Goal: Ask a question

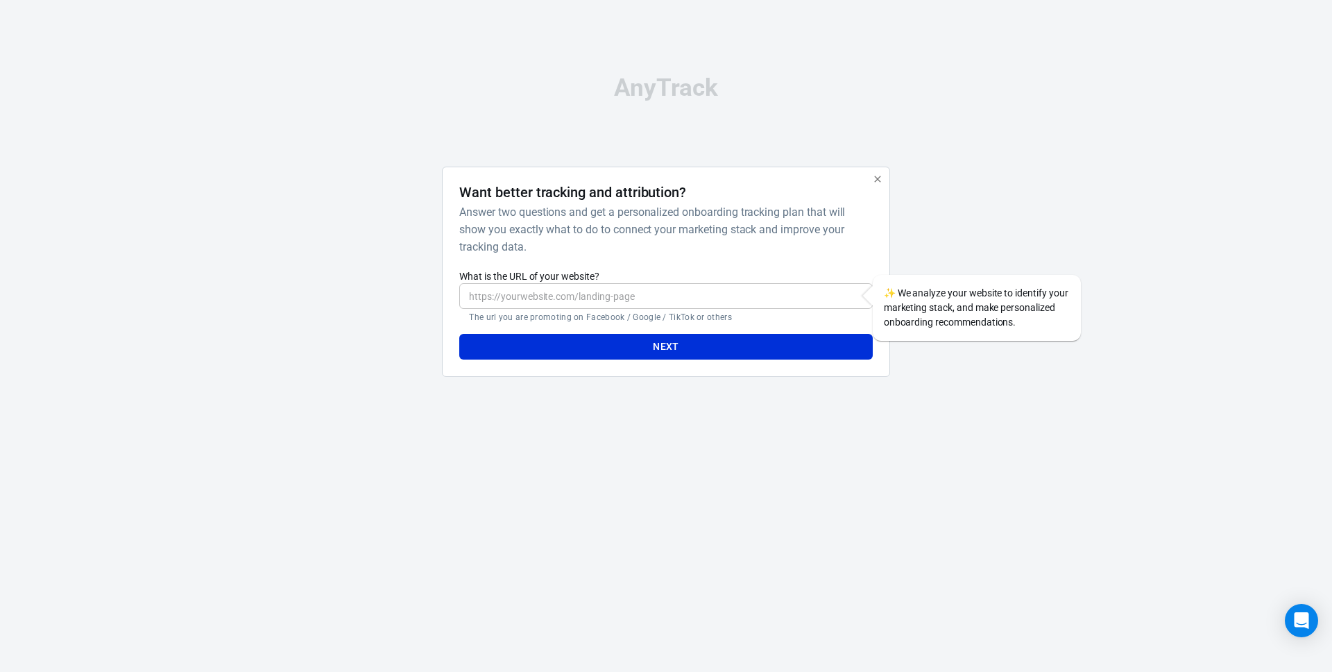
click at [537, 297] on input "What is the URL of your website?" at bounding box center [665, 296] width 413 height 26
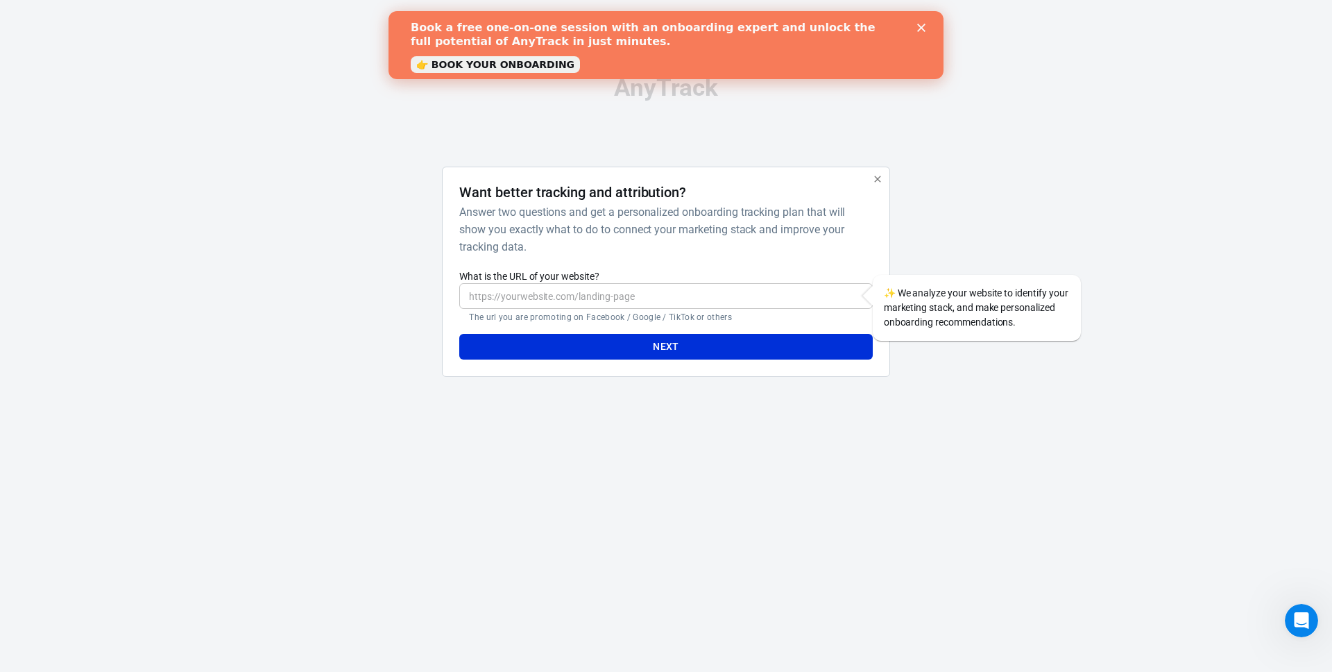
click at [924, 26] on icon "Close" at bounding box center [921, 28] width 8 height 8
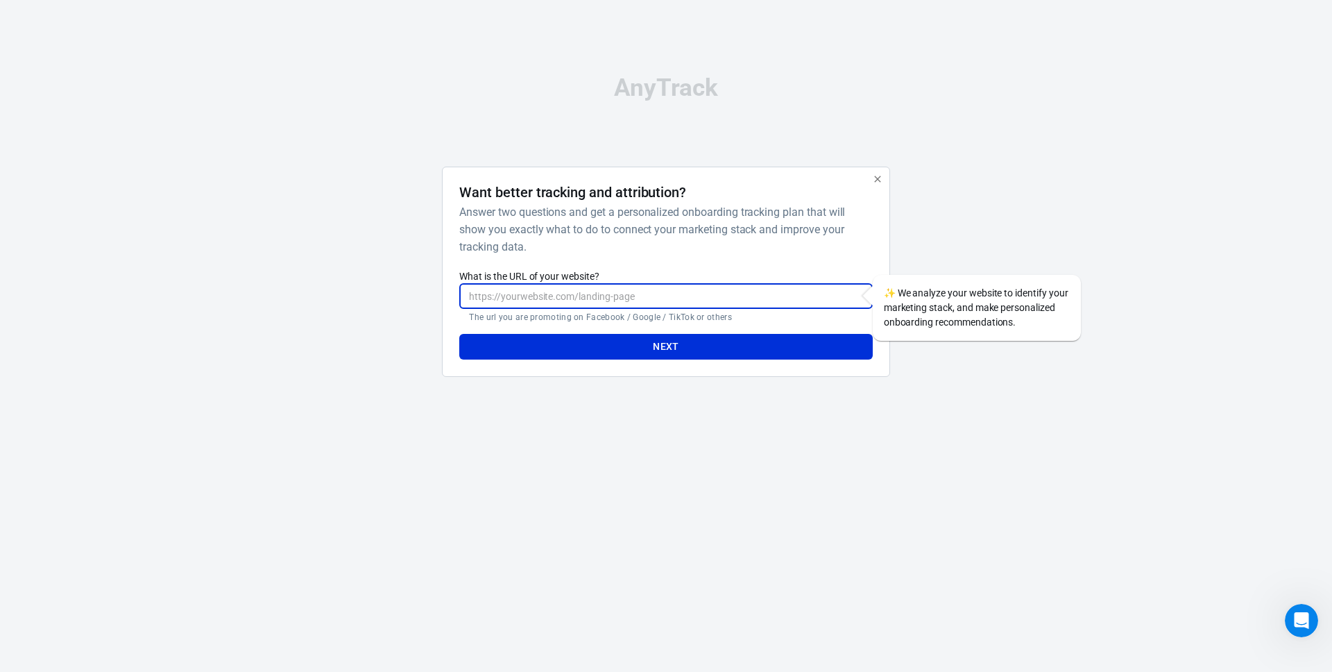
click at [515, 300] on input "What is the URL of your website?" at bounding box center [665, 296] width 413 height 26
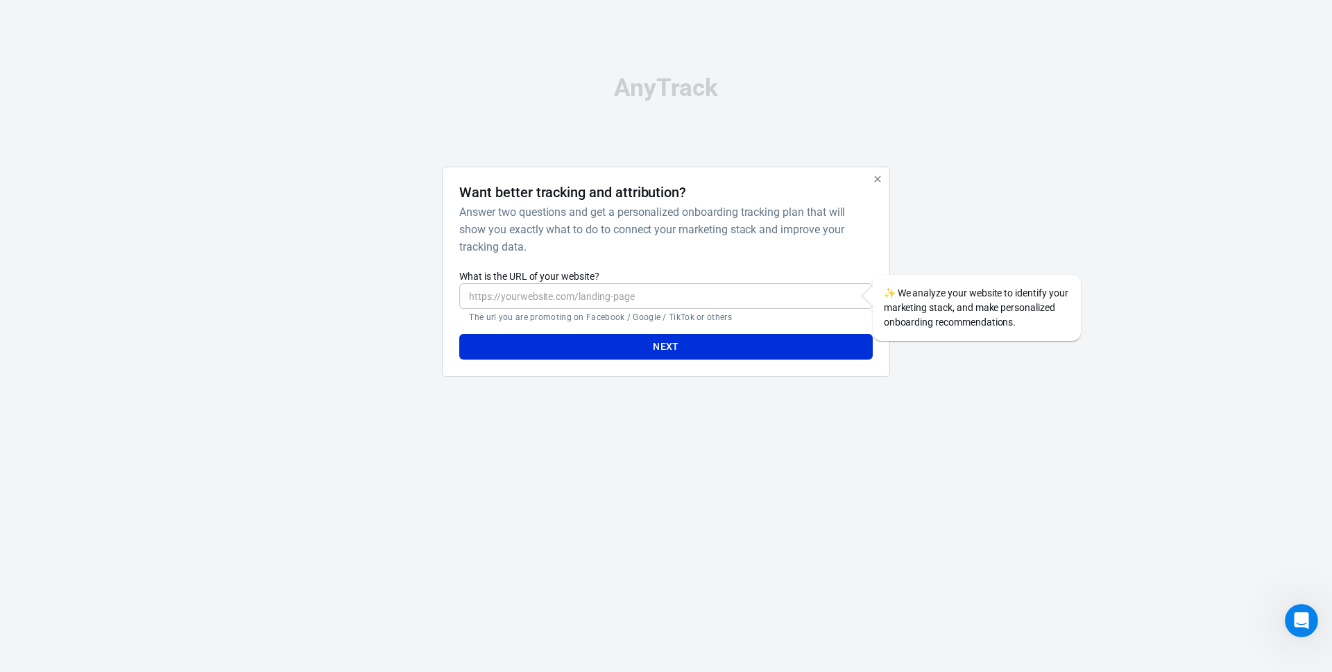
click at [808, 406] on div "AnyTrack Want better tracking and attribution? Answer two questions and get a p…" at bounding box center [666, 232] width 694 height 464
click at [663, 294] on input "What is the URL of your website?" at bounding box center [665, 296] width 413 height 26
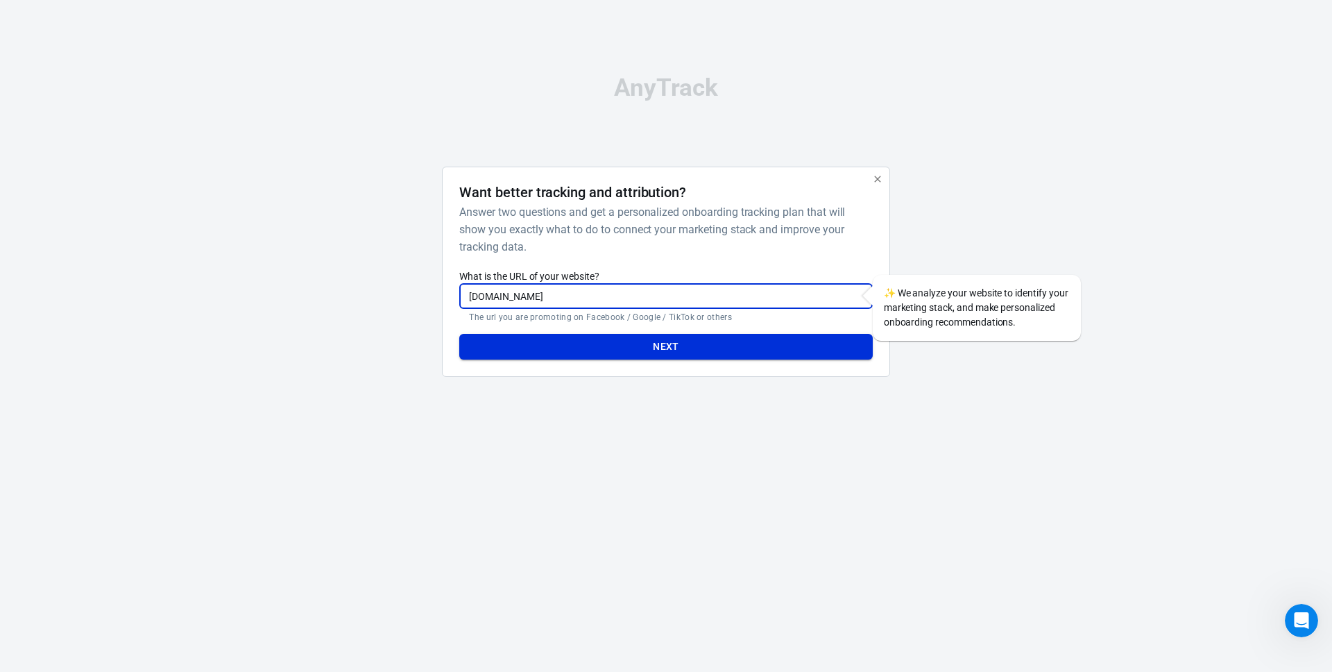
type input "[DOMAIN_NAME]"
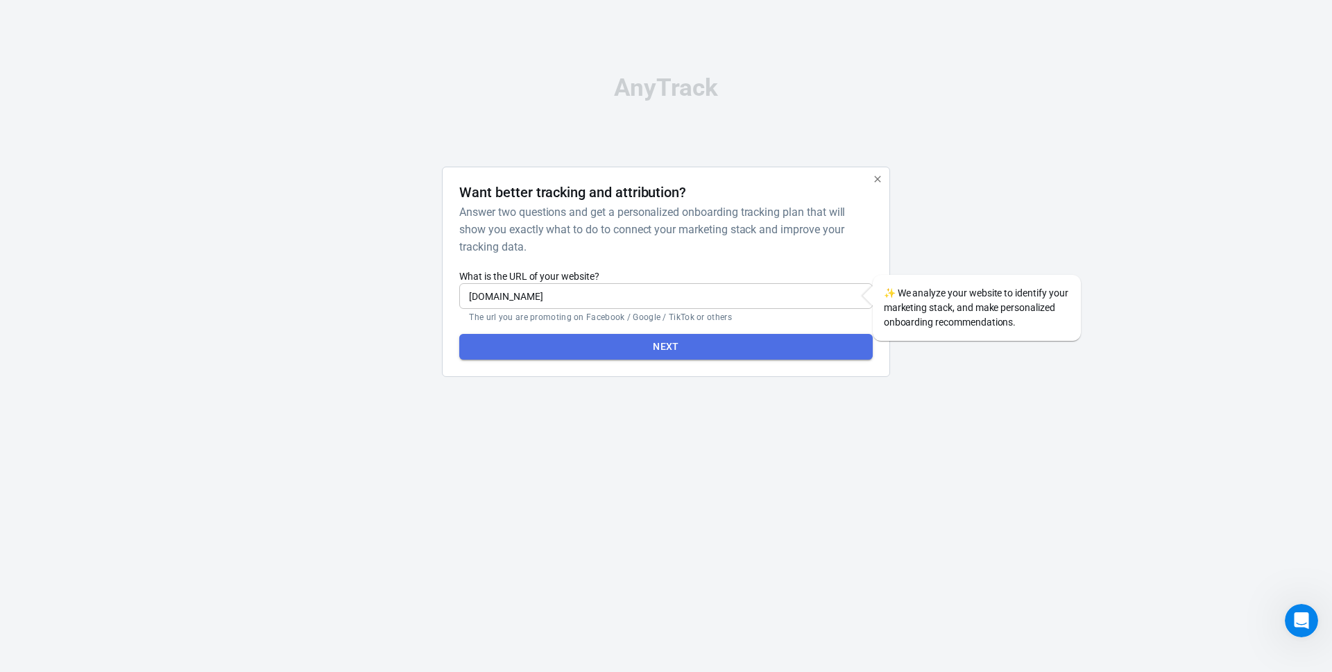
click at [620, 334] on button "Next" at bounding box center [665, 347] width 413 height 26
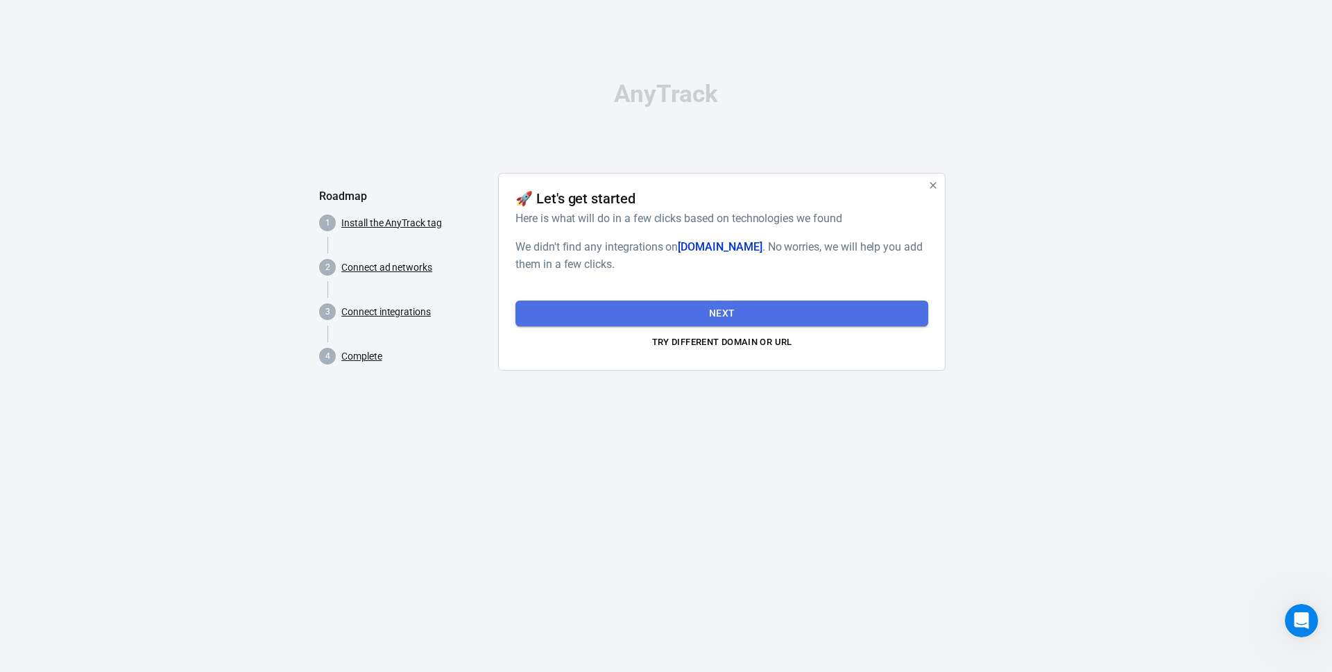
click at [700, 312] on button "Next" at bounding box center [722, 313] width 413 height 26
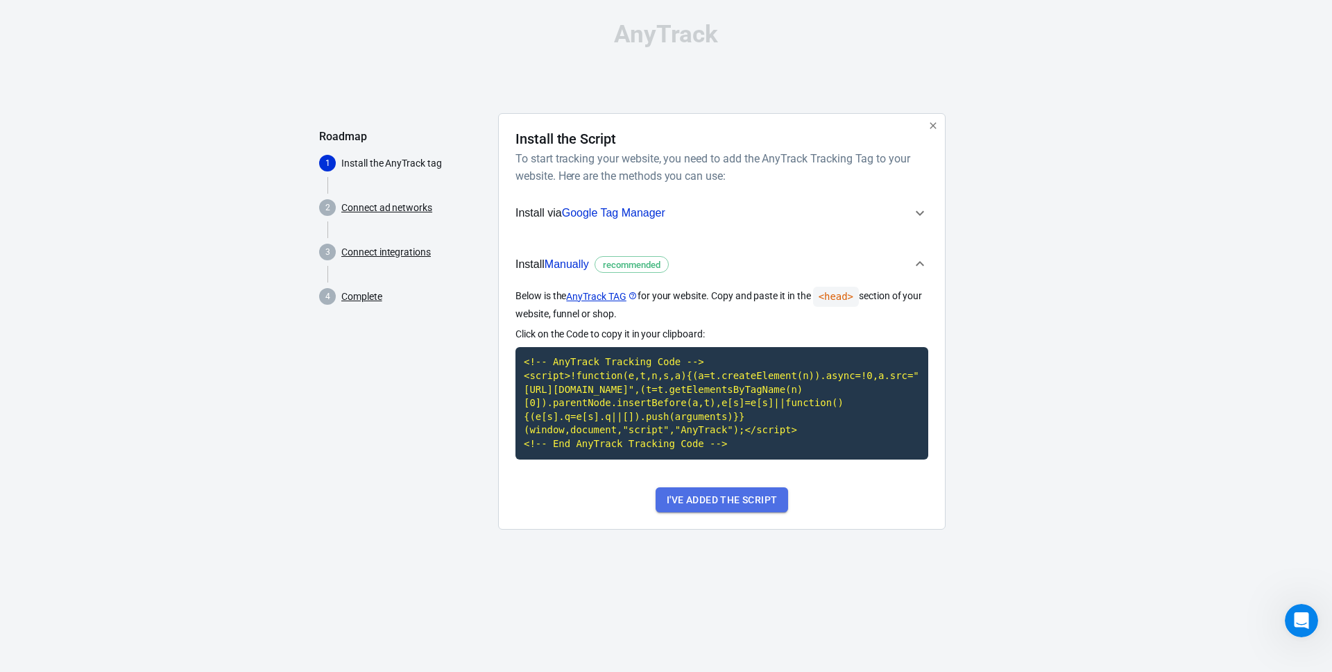
click at [770, 513] on button "I've added the script" at bounding box center [722, 500] width 133 height 26
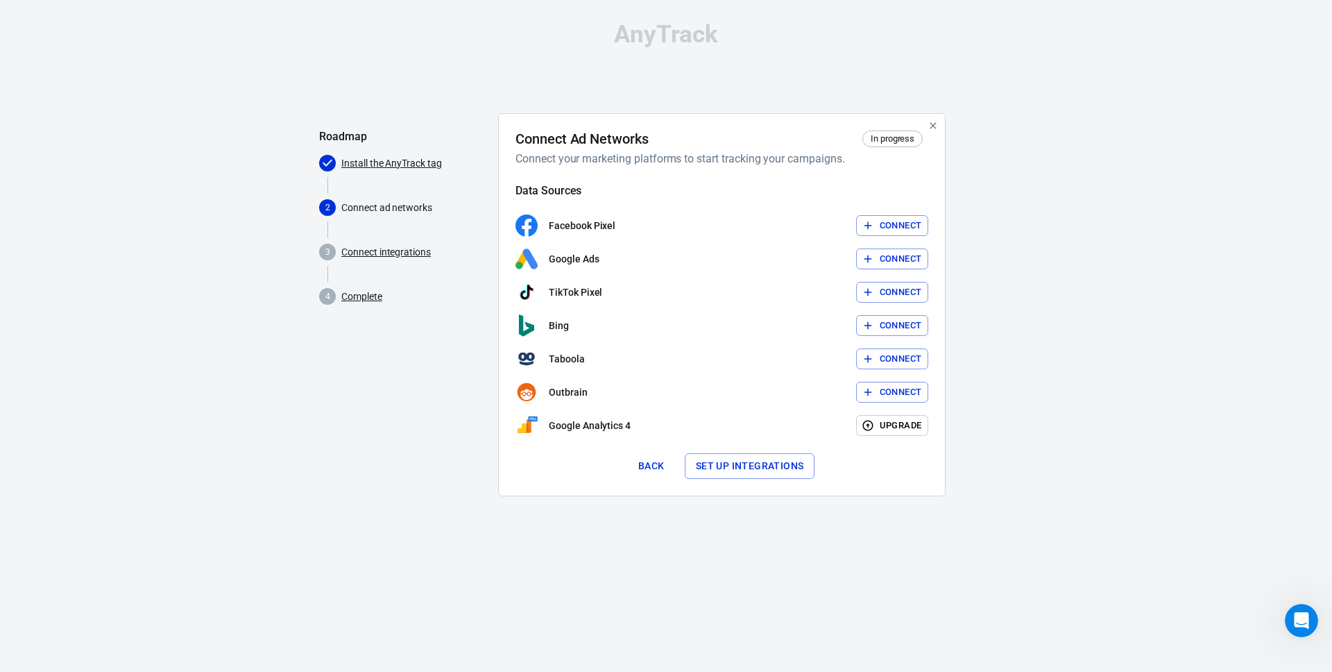
click at [710, 464] on button "Set up integrations" at bounding box center [750, 466] width 130 height 26
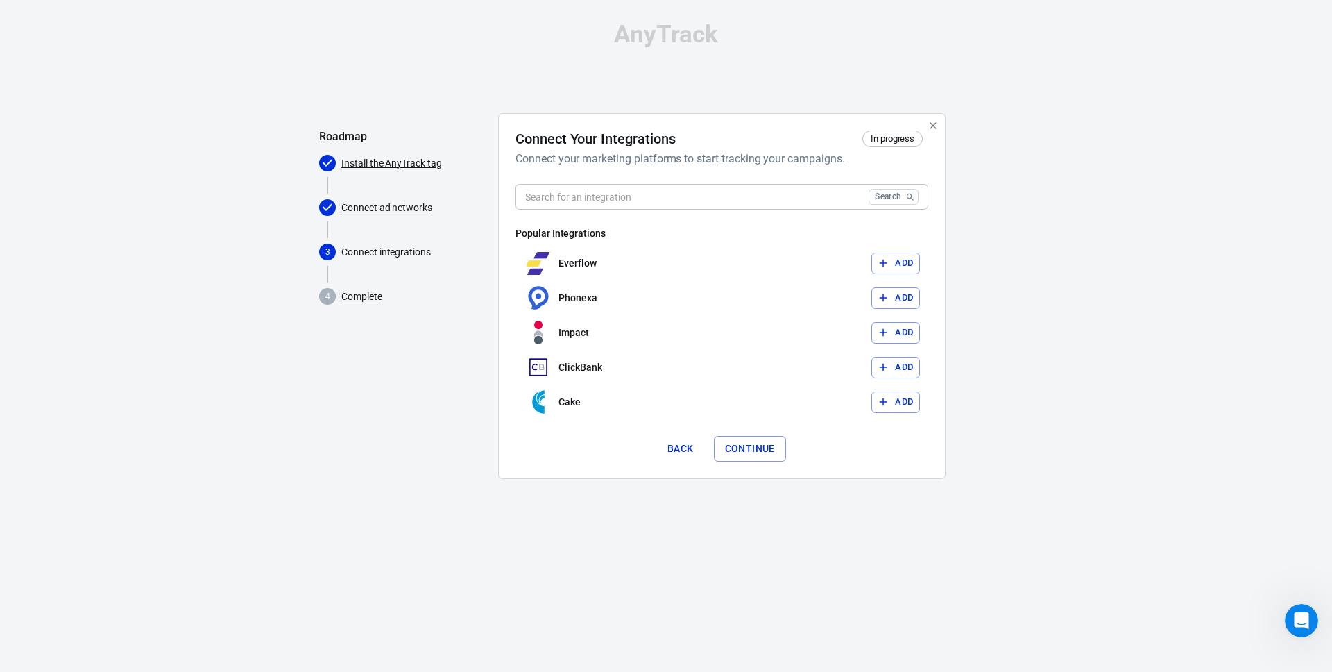
click at [748, 453] on button "Continue" at bounding box center [750, 449] width 72 height 26
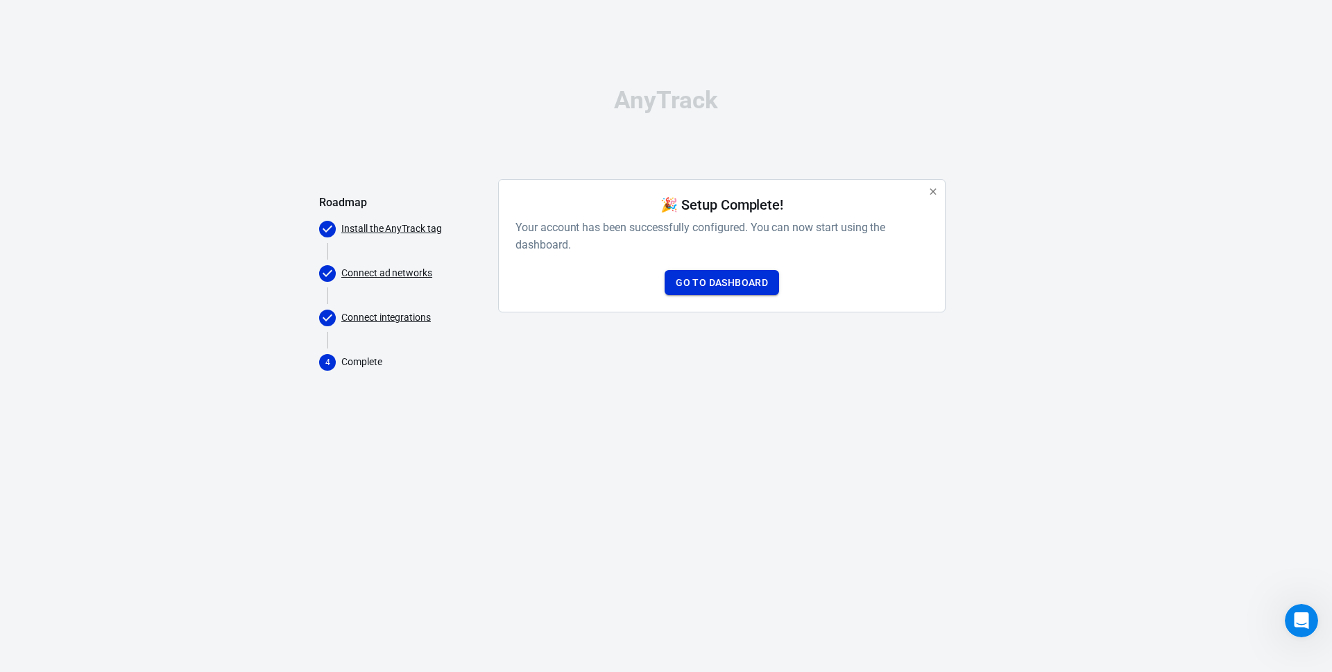
click at [733, 280] on link "Go to Dashboard" at bounding box center [722, 283] width 114 height 26
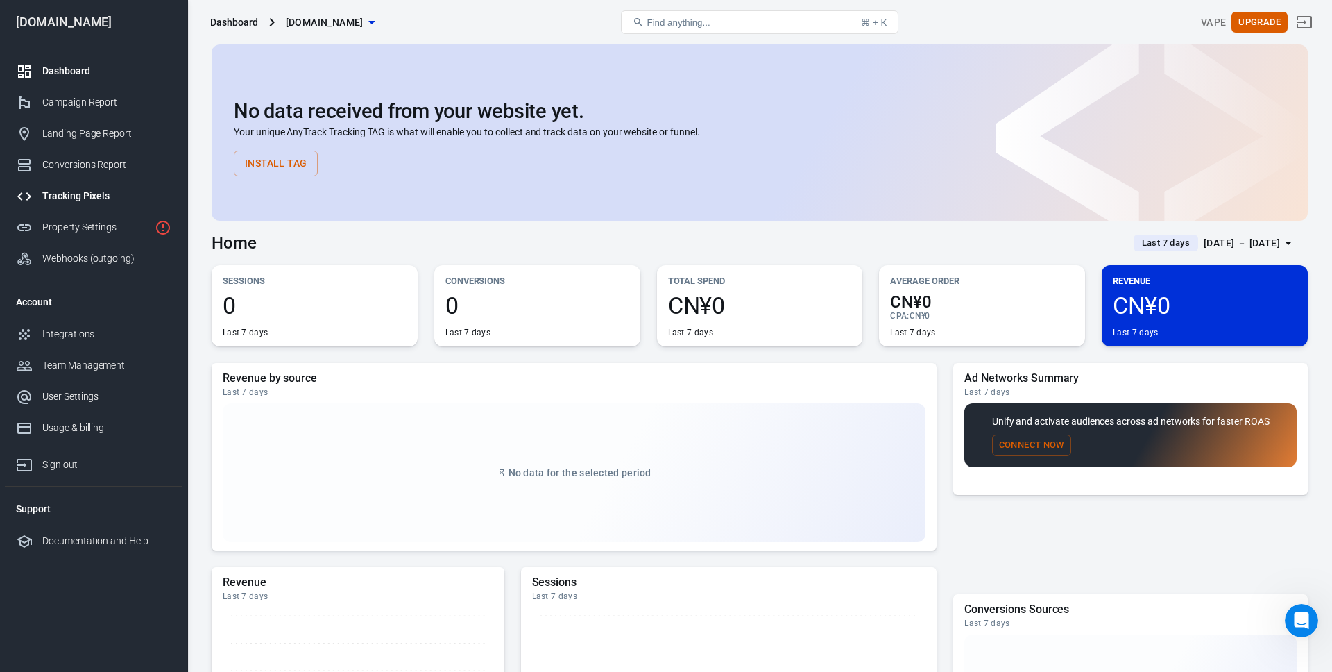
click at [80, 201] on div "Tracking Pixels" at bounding box center [106, 196] width 129 height 15
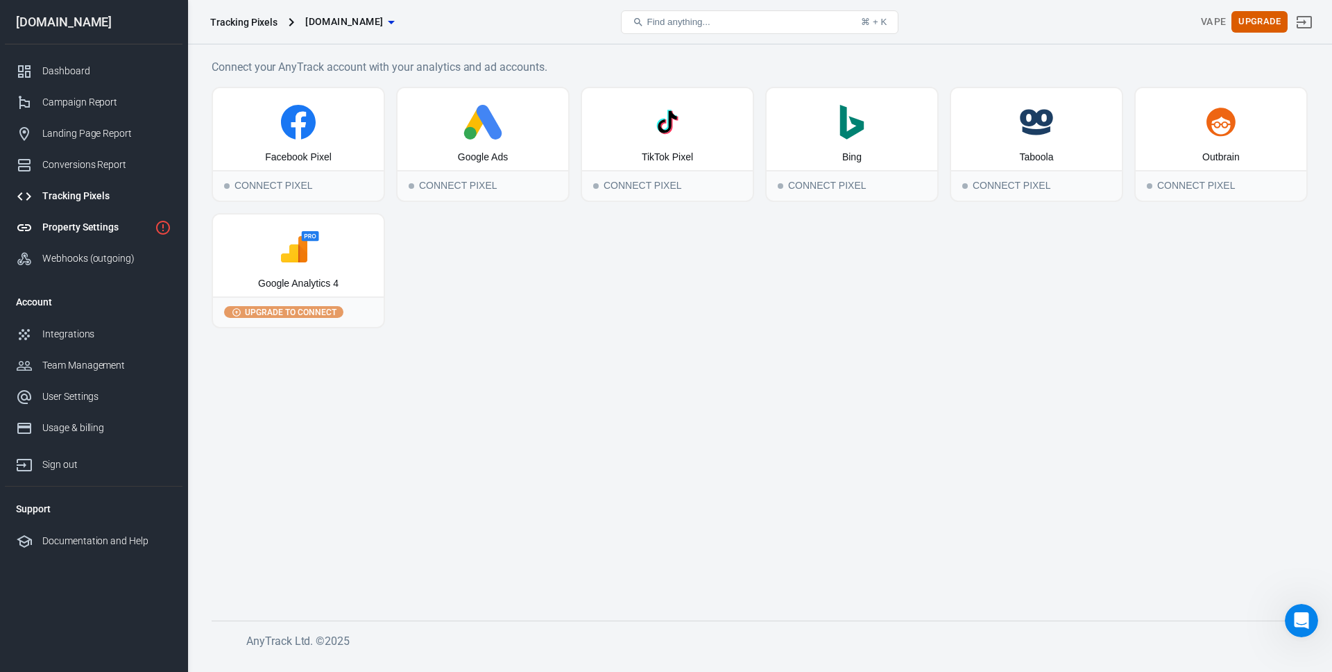
click at [74, 232] on div "Property Settings" at bounding box center [95, 227] width 107 height 15
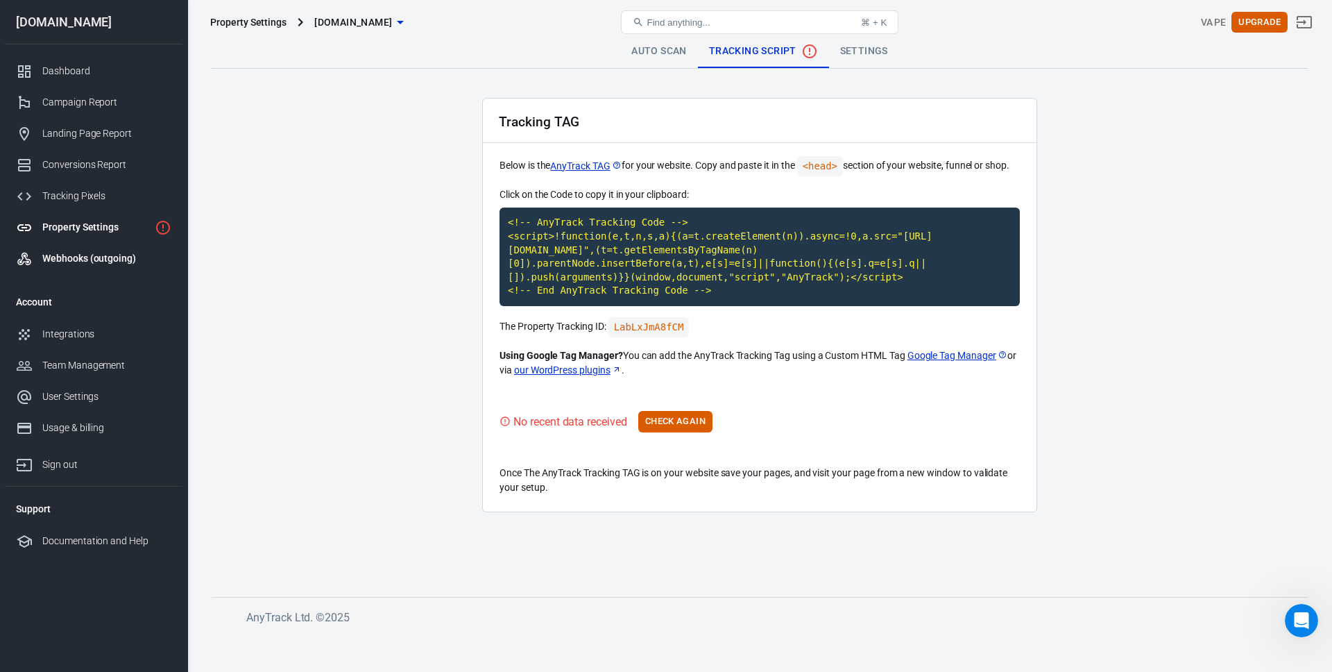
click at [63, 254] on div "Webhooks (outgoing)" at bounding box center [106, 258] width 129 height 15
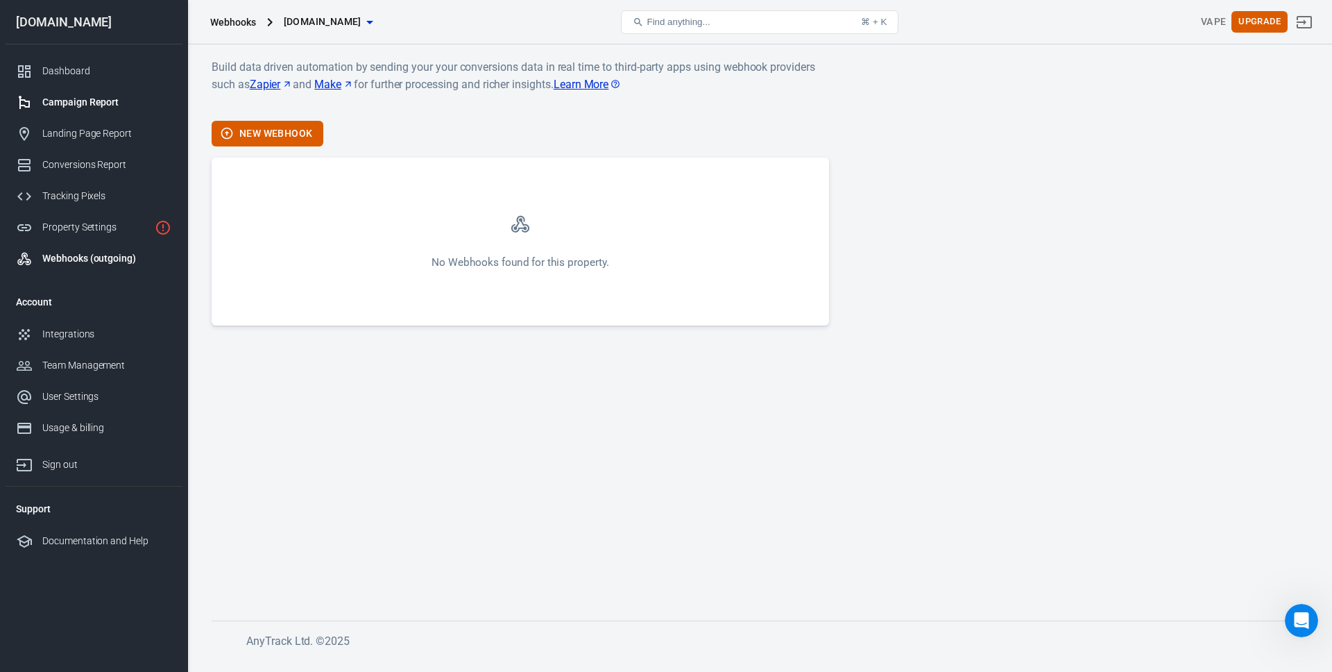
click at [76, 105] on div "Campaign Report" at bounding box center [106, 102] width 129 height 15
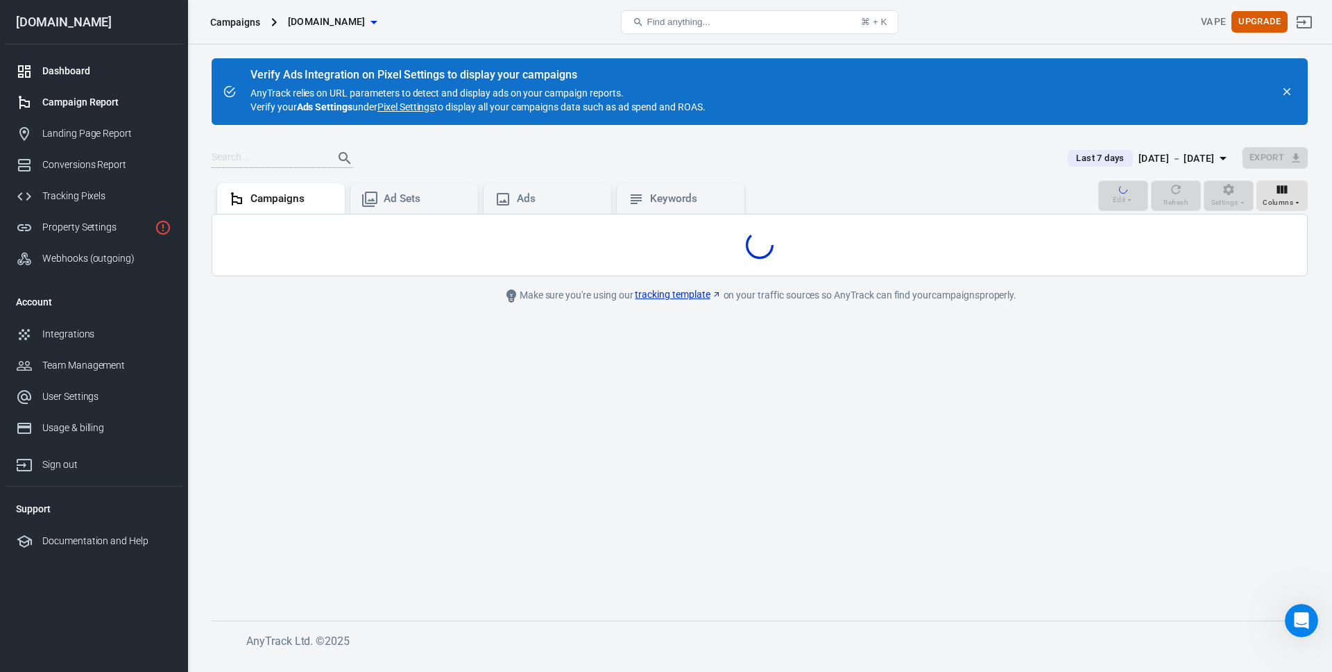
click at [69, 69] on div "Dashboard" at bounding box center [106, 71] width 129 height 15
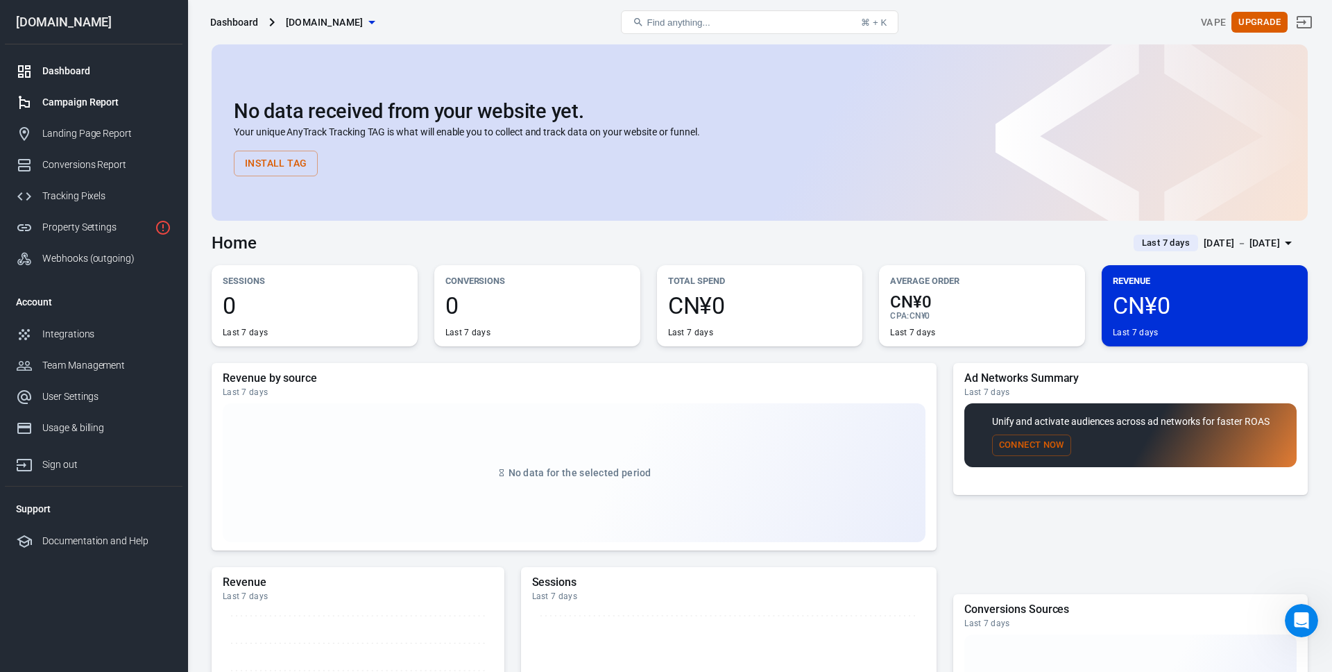
click at [62, 97] on div "Campaign Report" at bounding box center [106, 102] width 129 height 15
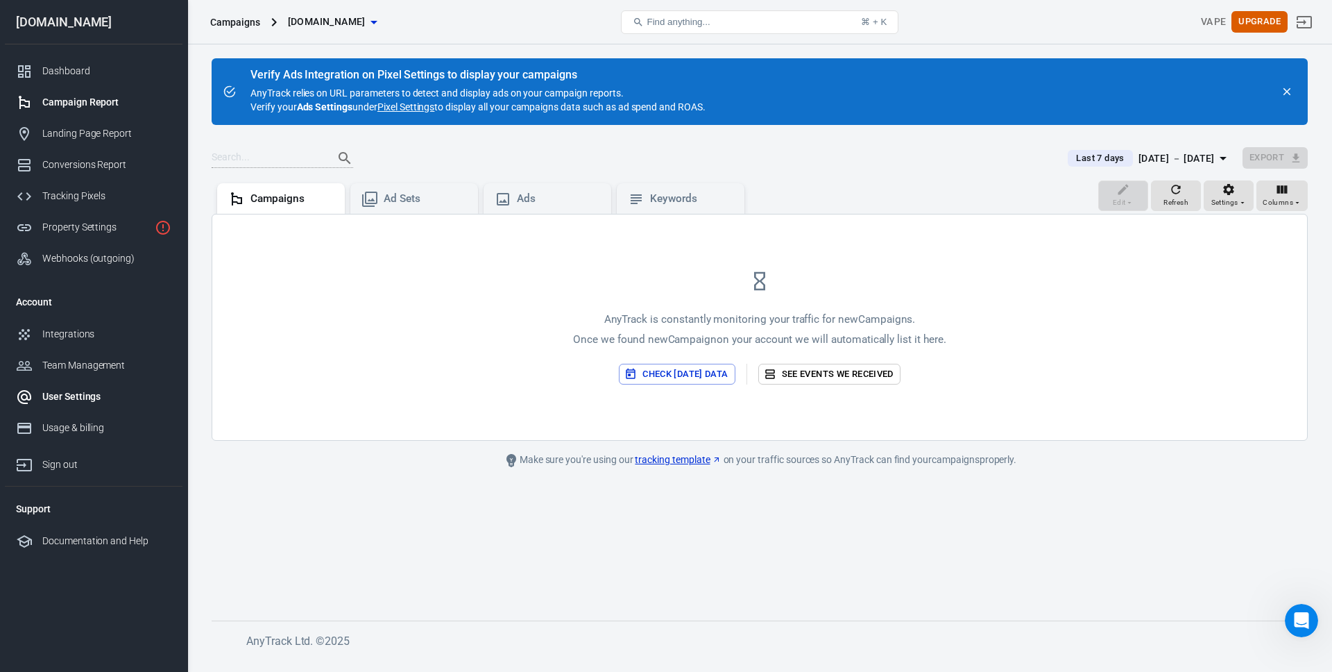
click at [77, 391] on div "User Settings" at bounding box center [106, 396] width 129 height 15
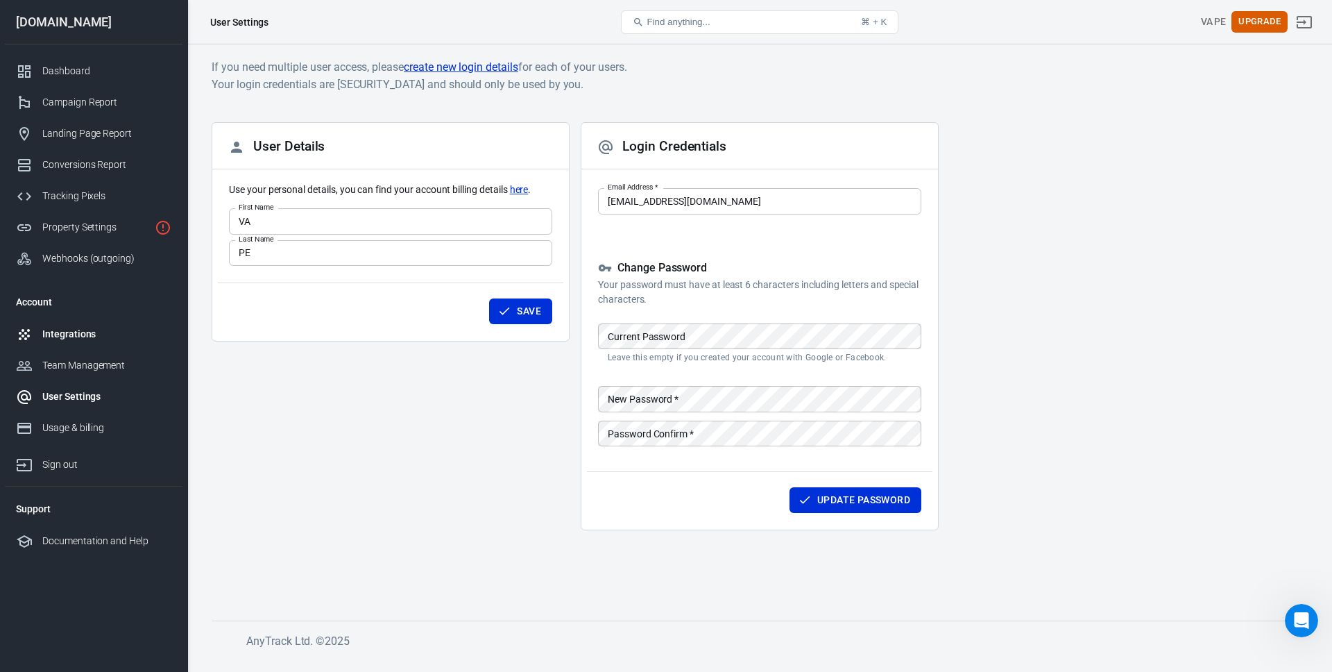
click at [76, 332] on div "Integrations" at bounding box center [106, 334] width 129 height 15
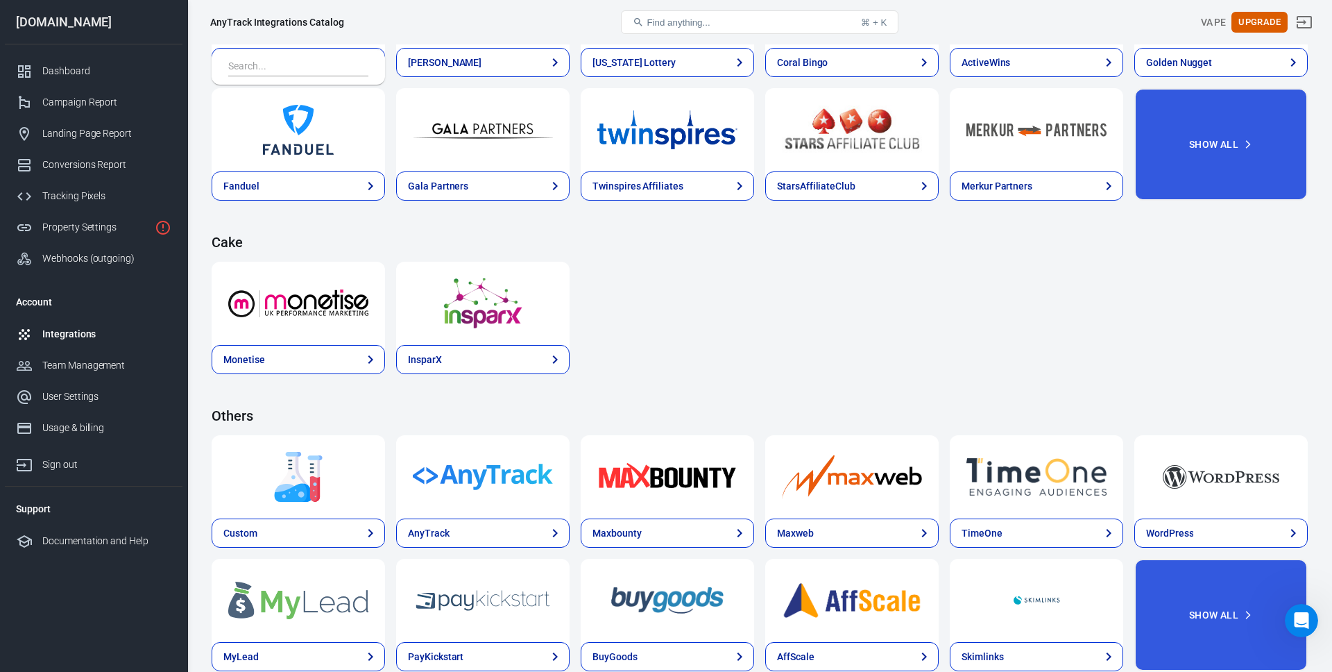
scroll to position [1951, 0]
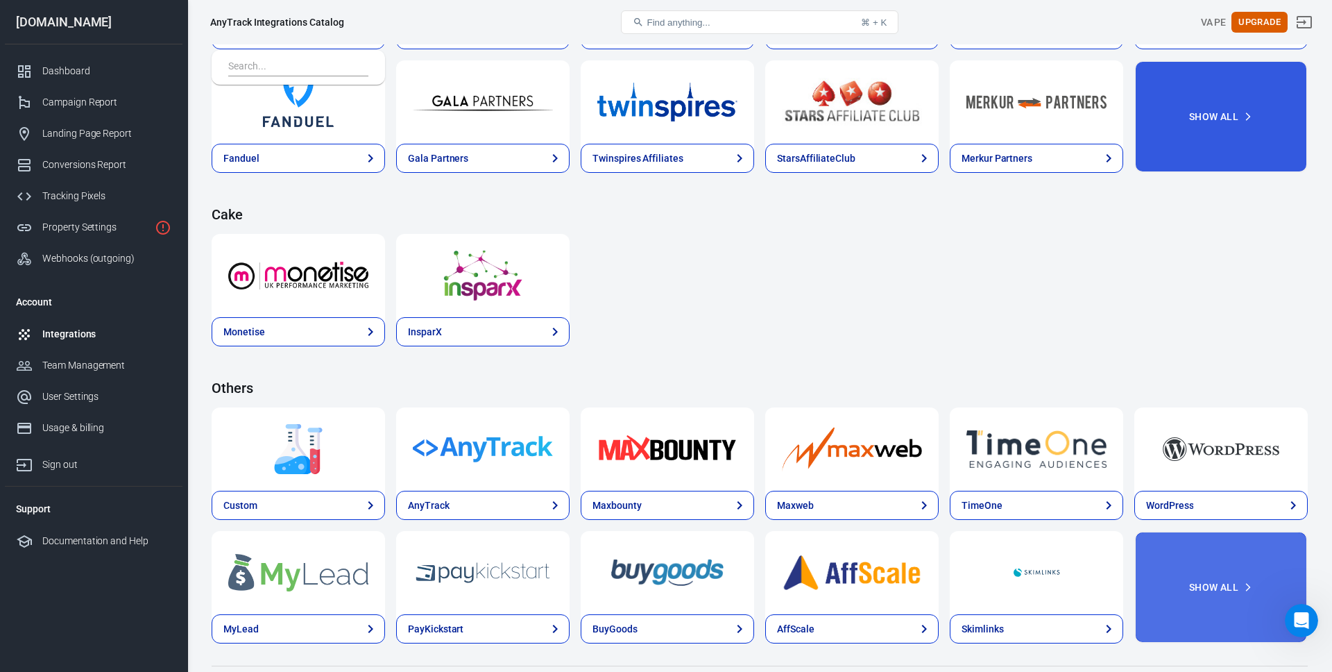
click at [1187, 570] on button "Show All" at bounding box center [1221, 587] width 173 height 112
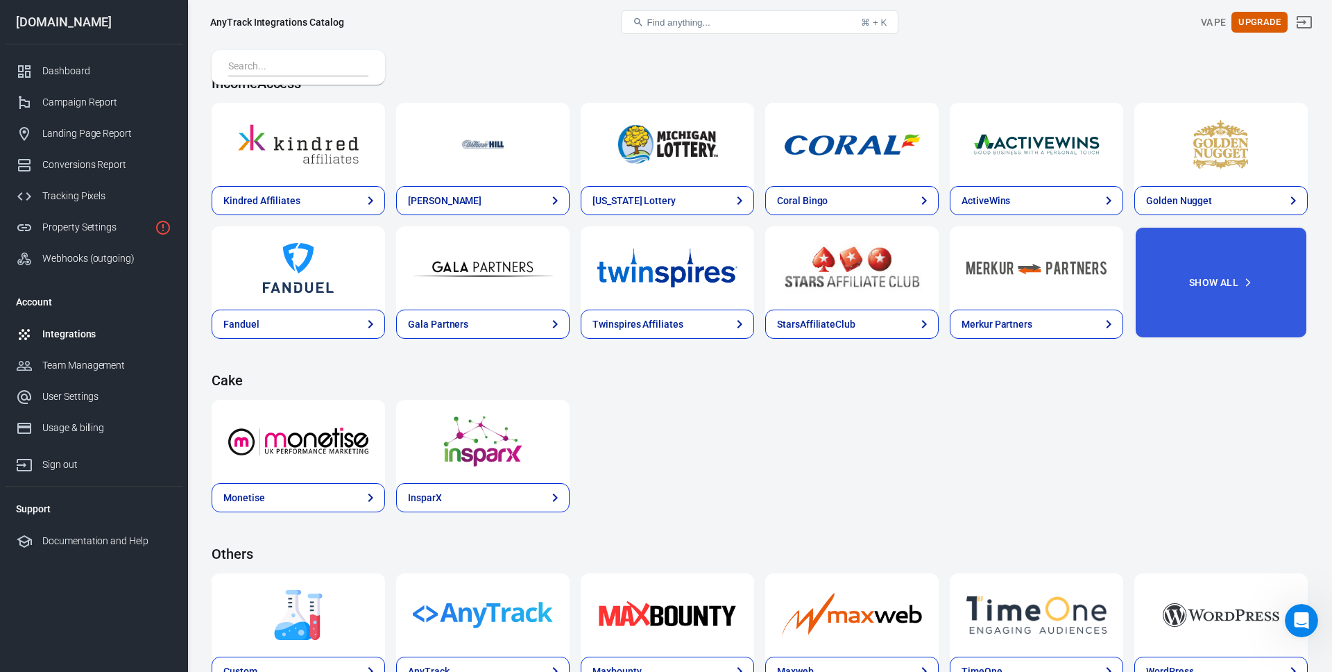
scroll to position [1776, 0]
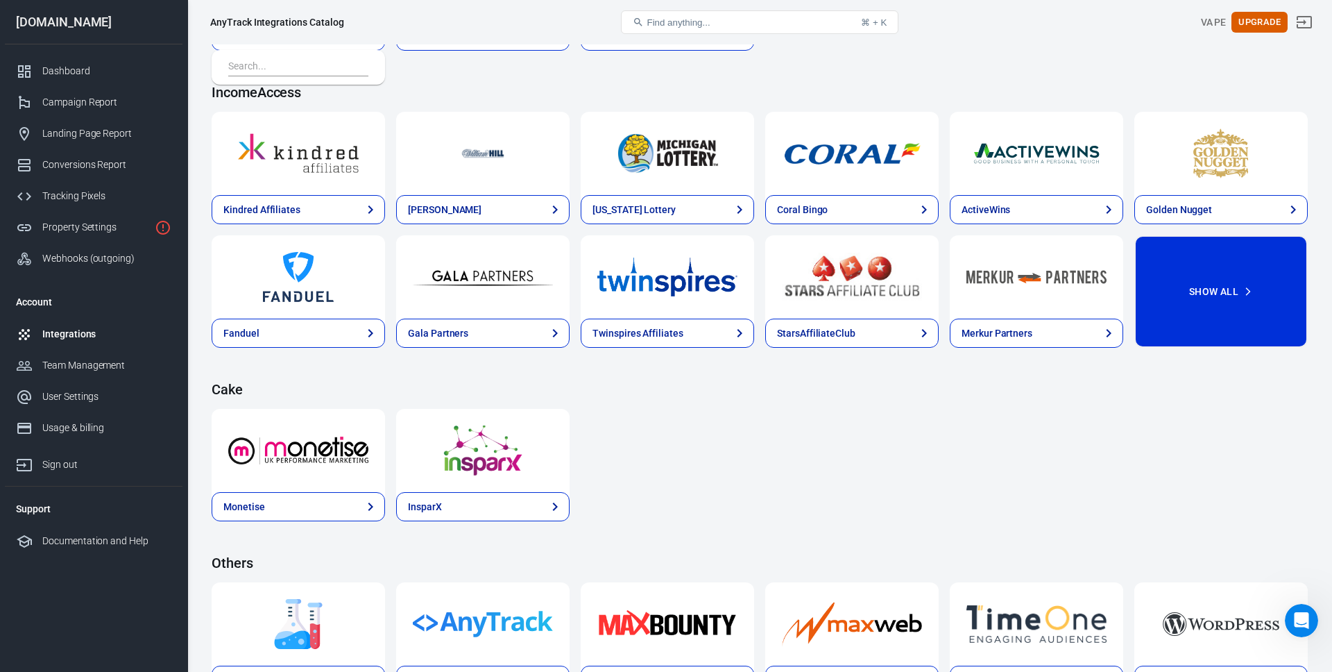
click at [1231, 288] on button "Show All" at bounding box center [1221, 291] width 173 height 112
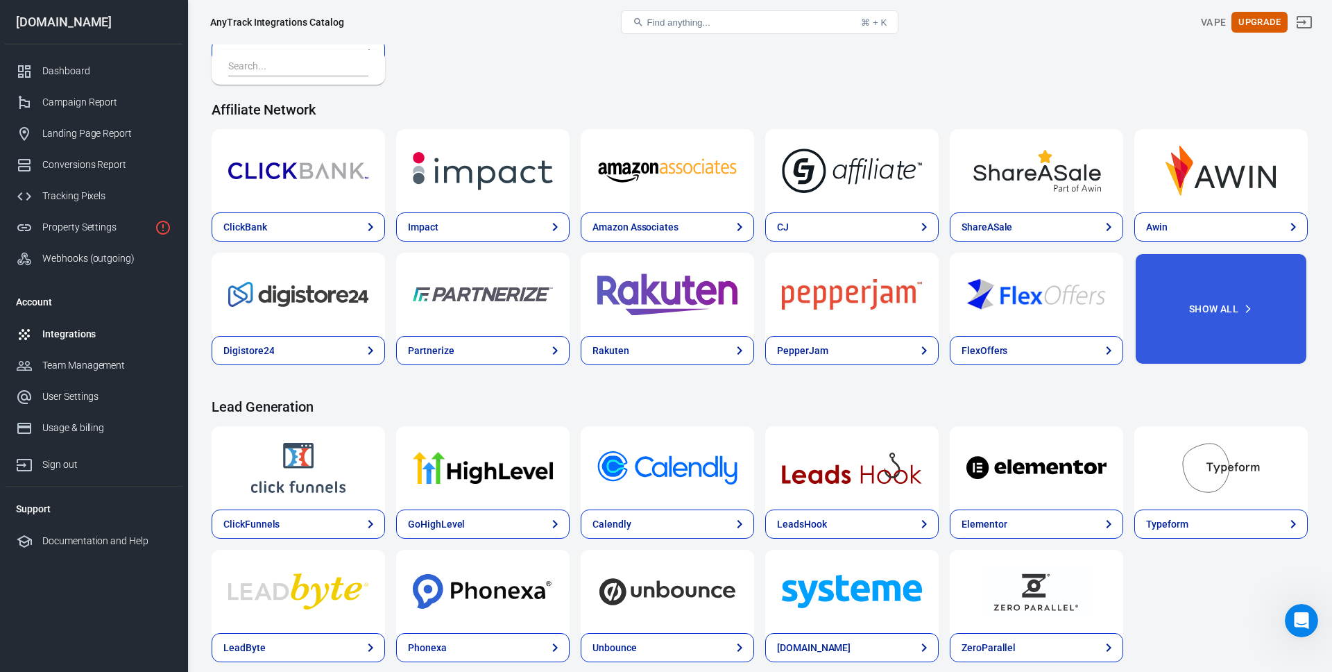
scroll to position [389, 0]
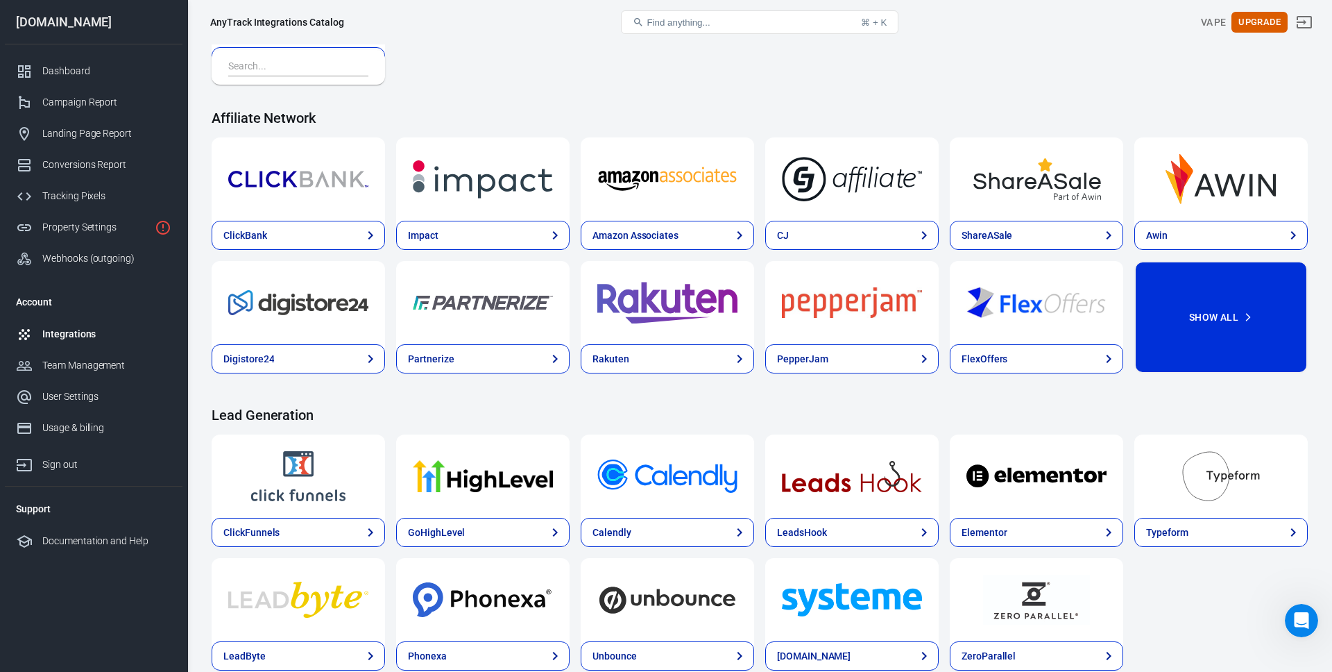
click at [1244, 286] on button "Show All" at bounding box center [1221, 317] width 173 height 112
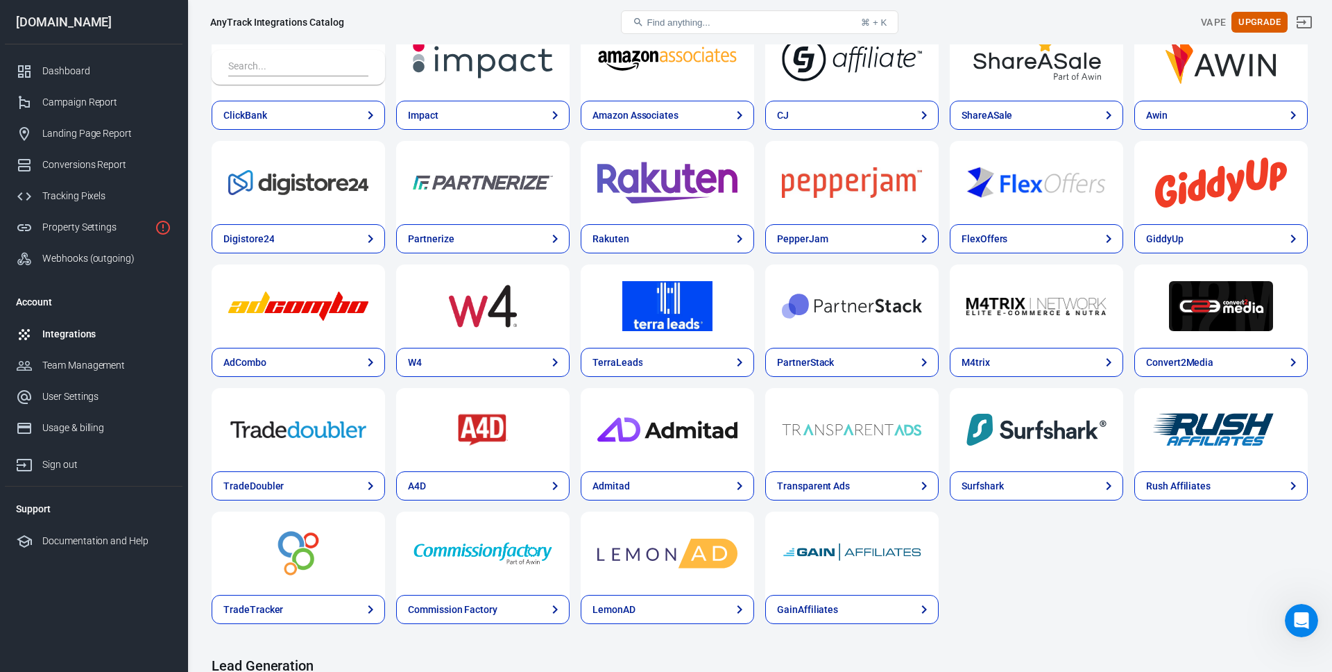
scroll to position [508, 0]
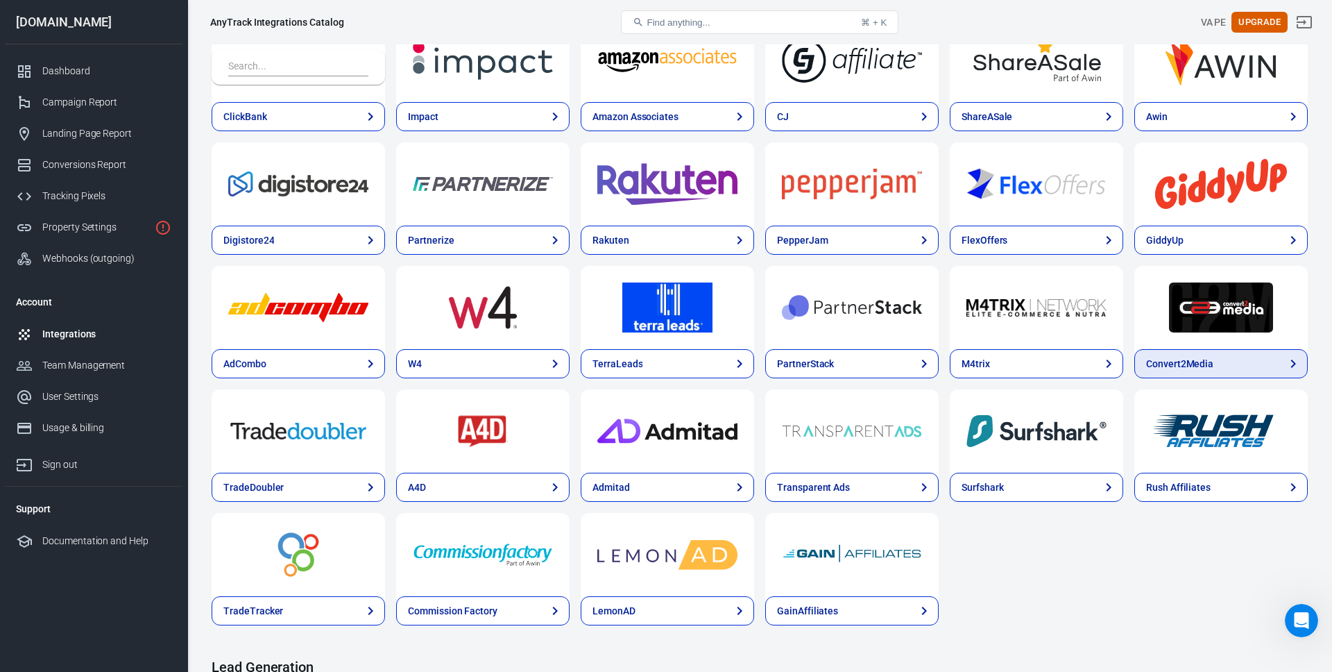
click at [1223, 364] on link "Convert2Media" at bounding box center [1221, 363] width 173 height 29
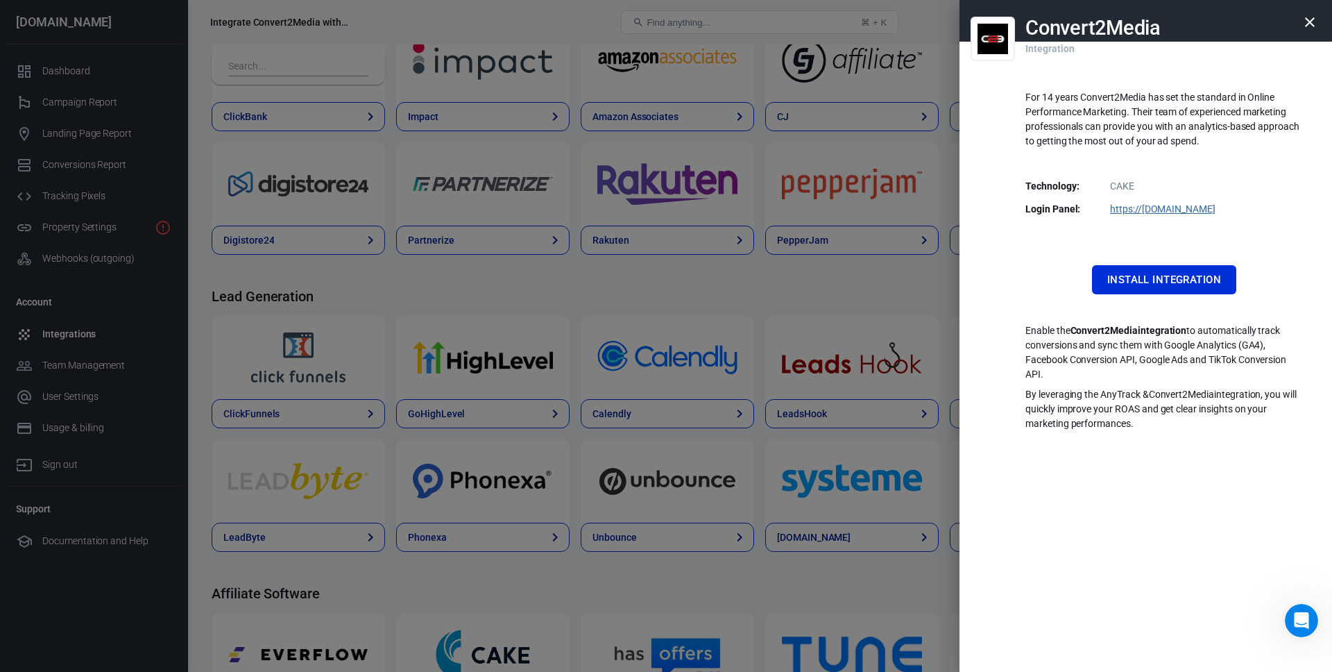
click at [1146, 208] on link "https:// [DOMAIN_NAME]" at bounding box center [1162, 208] width 105 height 11
click at [1309, 18] on icon "button" at bounding box center [1310, 22] width 17 height 17
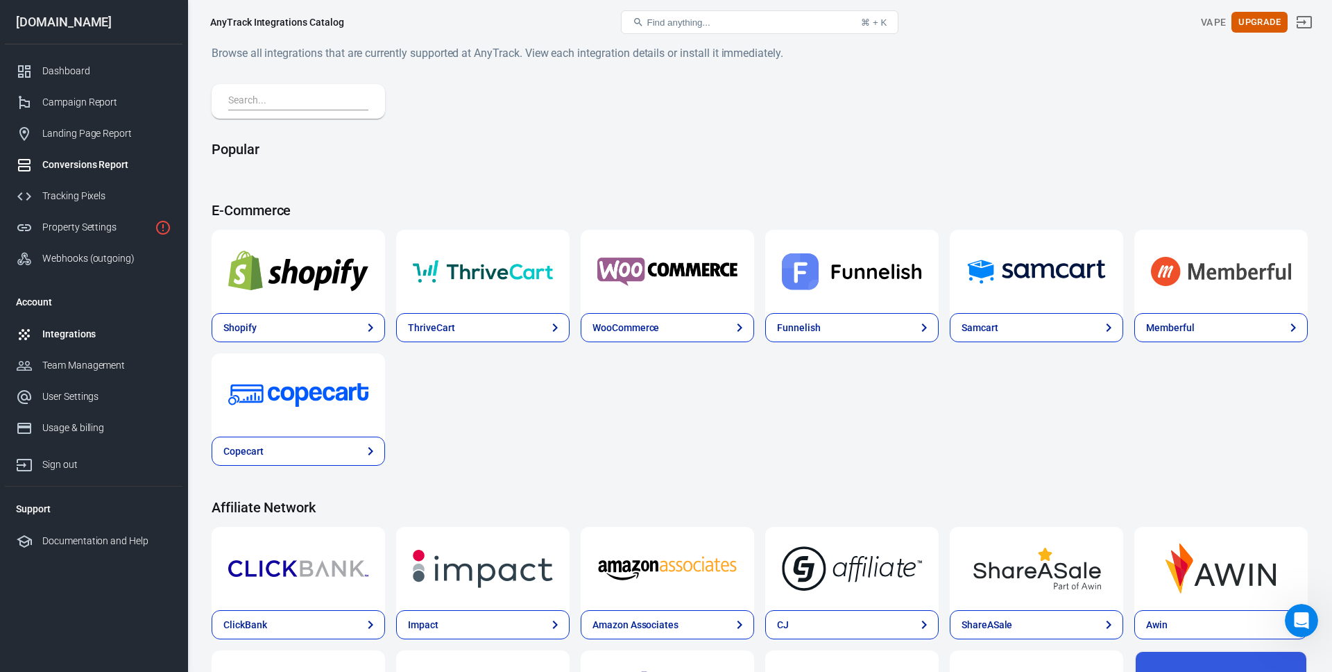
click at [81, 160] on div "Conversions Report" at bounding box center [106, 165] width 129 height 15
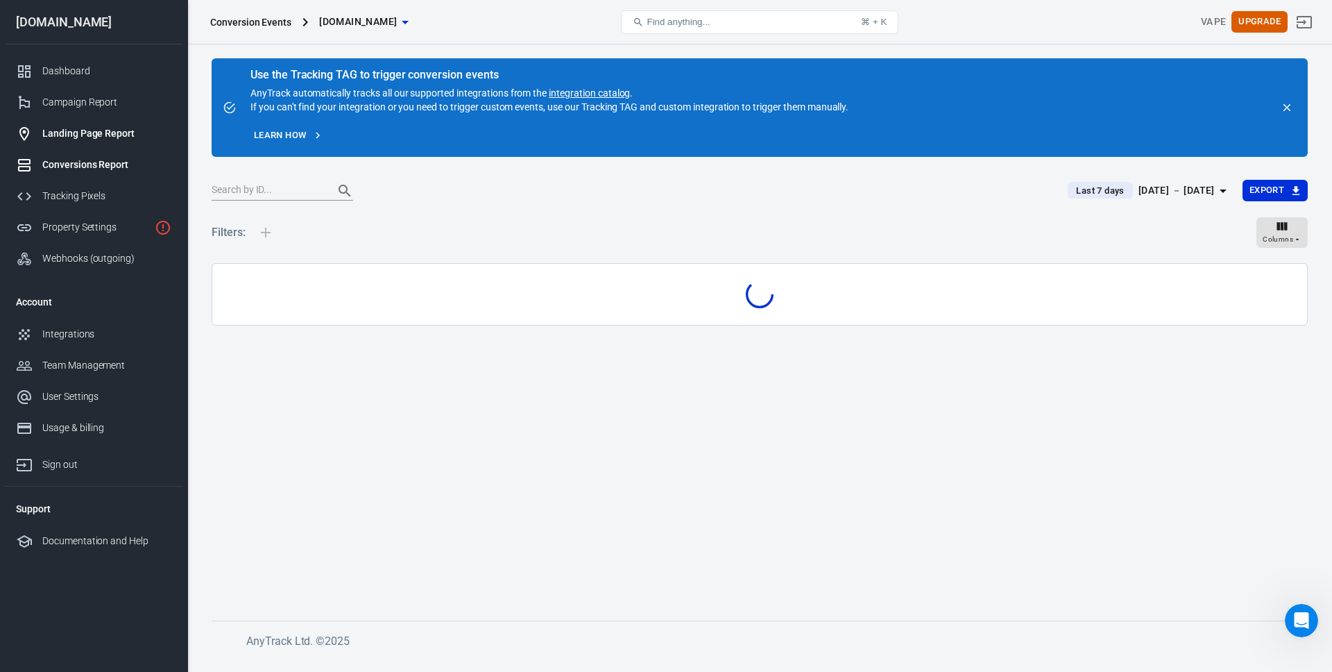
click at [87, 135] on div "Landing Page Report" at bounding box center [106, 133] width 129 height 15
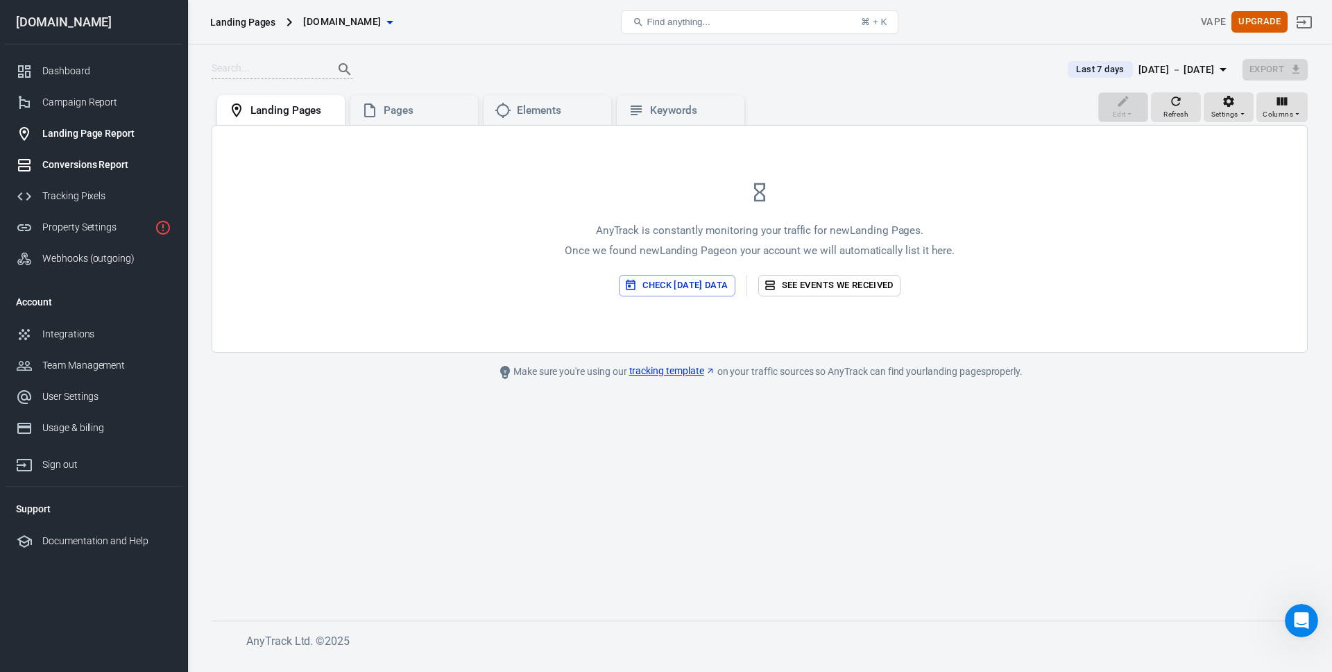
click at [69, 167] on div "Conversions Report" at bounding box center [106, 165] width 129 height 15
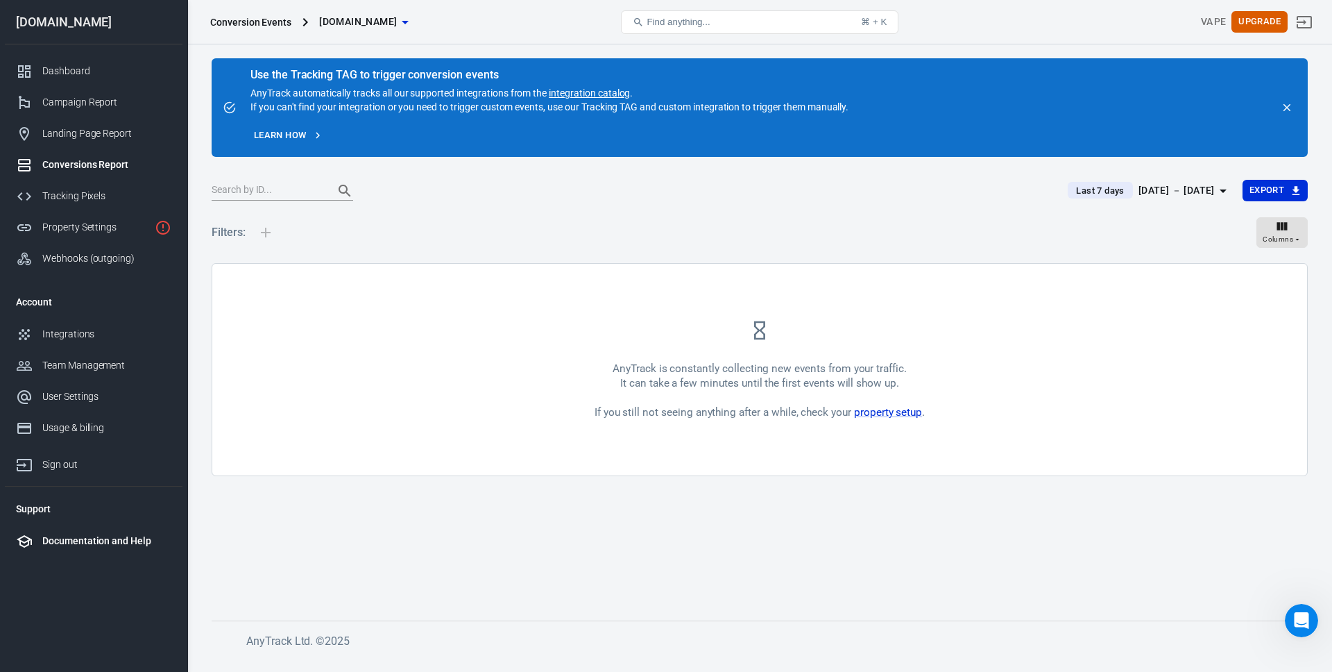
click at [57, 543] on div "Documentation and Help" at bounding box center [106, 541] width 129 height 15
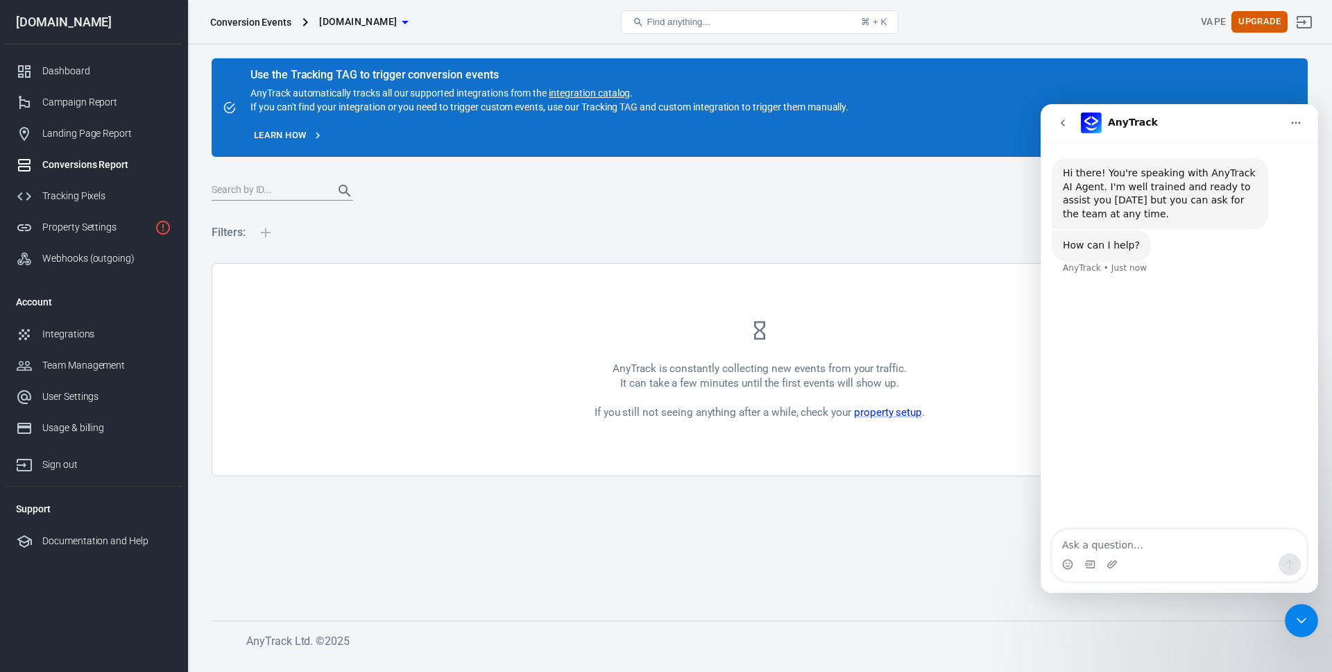
click at [953, 200] on div at bounding box center [632, 190] width 840 height 19
click at [69, 71] on div "Dashboard" at bounding box center [106, 71] width 129 height 15
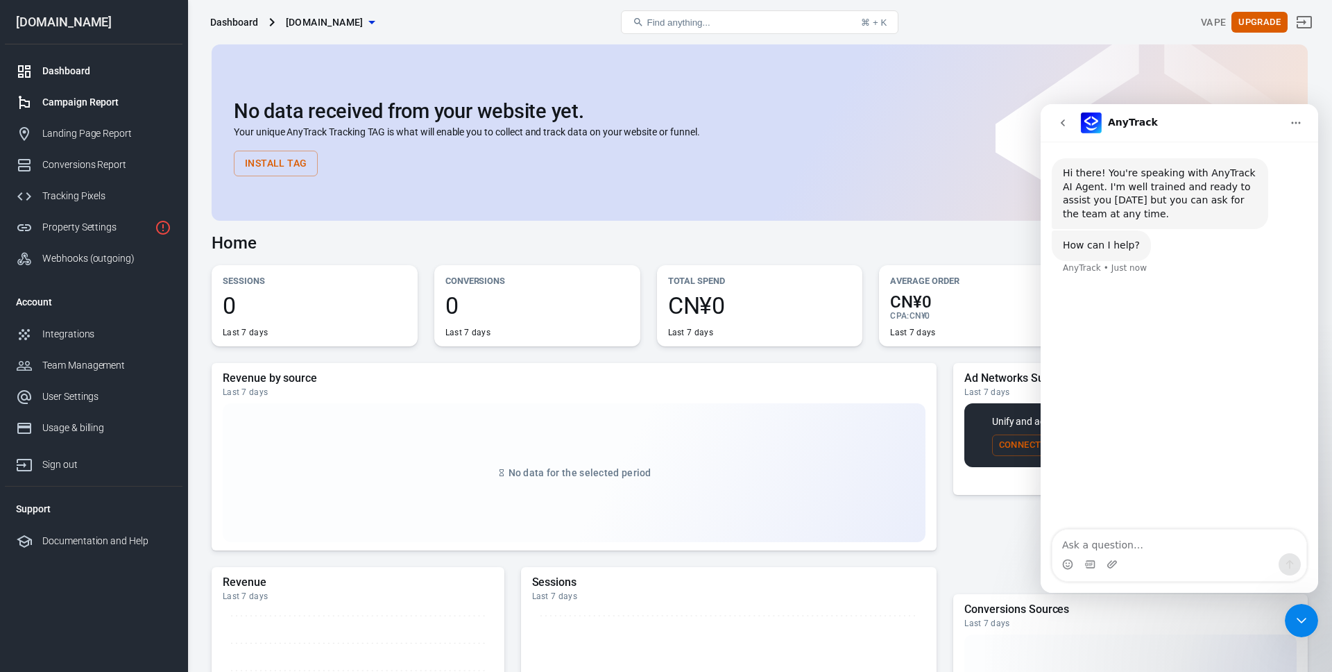
click at [80, 102] on div "Campaign Report" at bounding box center [106, 102] width 129 height 15
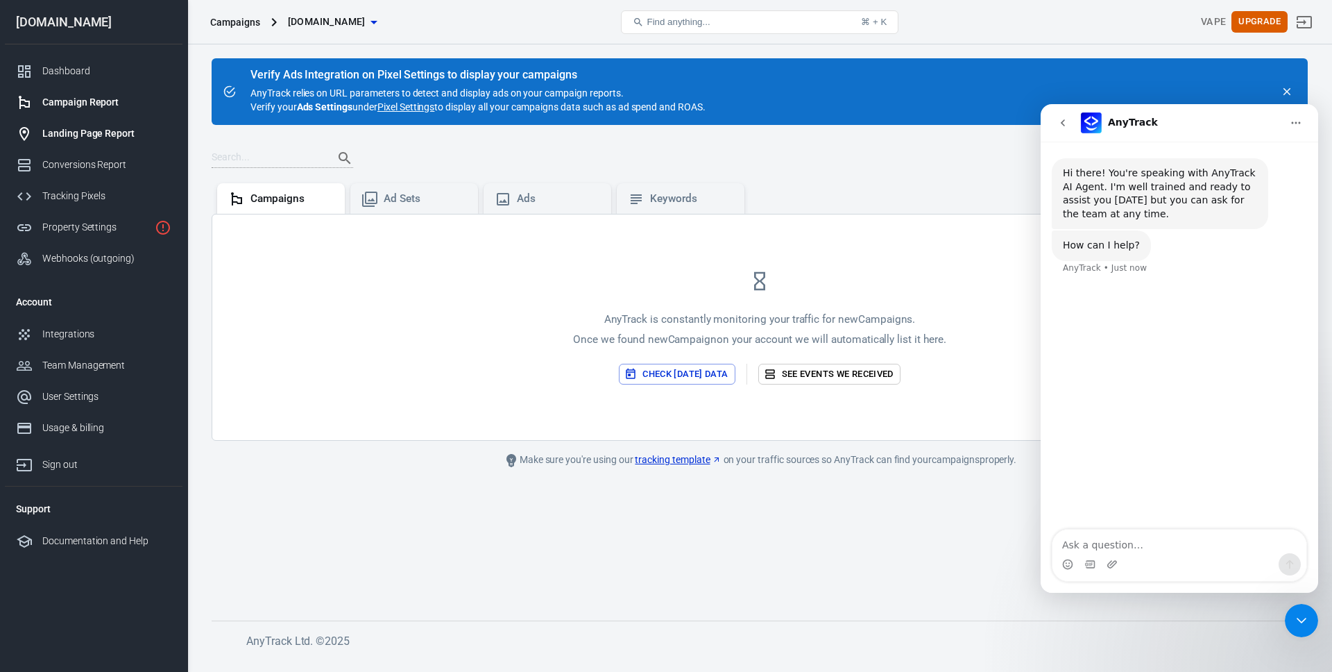
click at [74, 138] on div "Landing Page Report" at bounding box center [106, 133] width 129 height 15
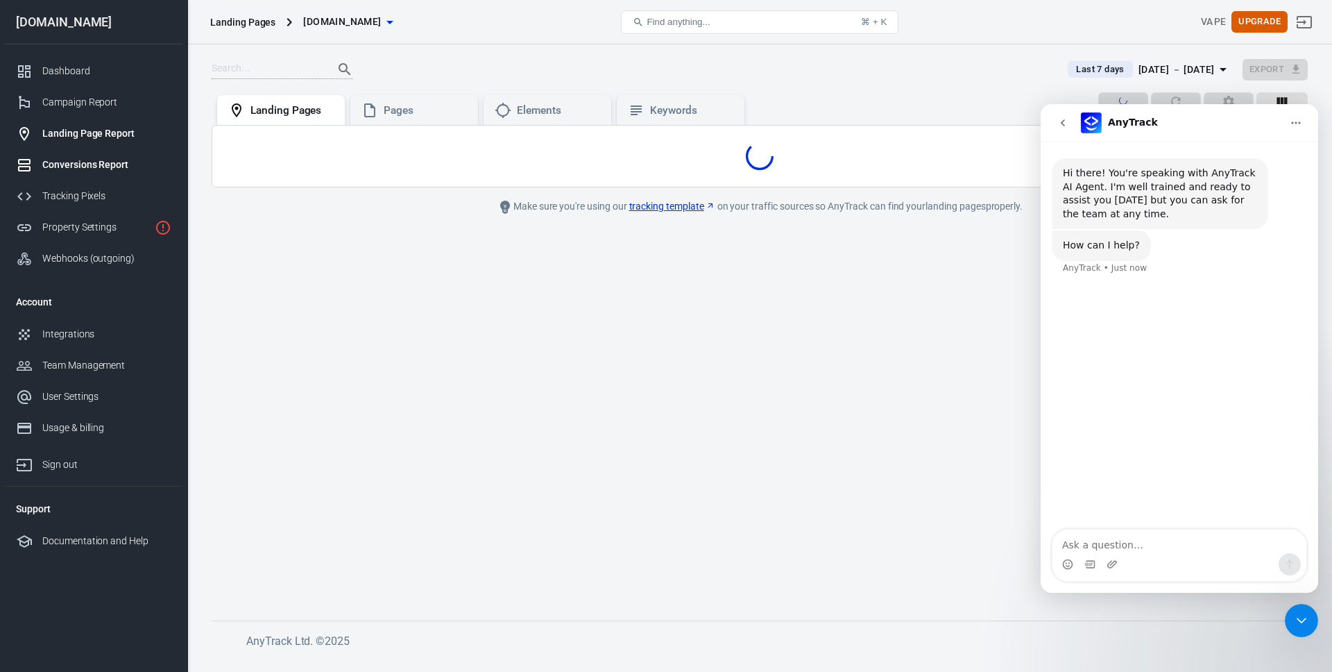
click at [74, 164] on div "Conversions Report" at bounding box center [106, 165] width 129 height 15
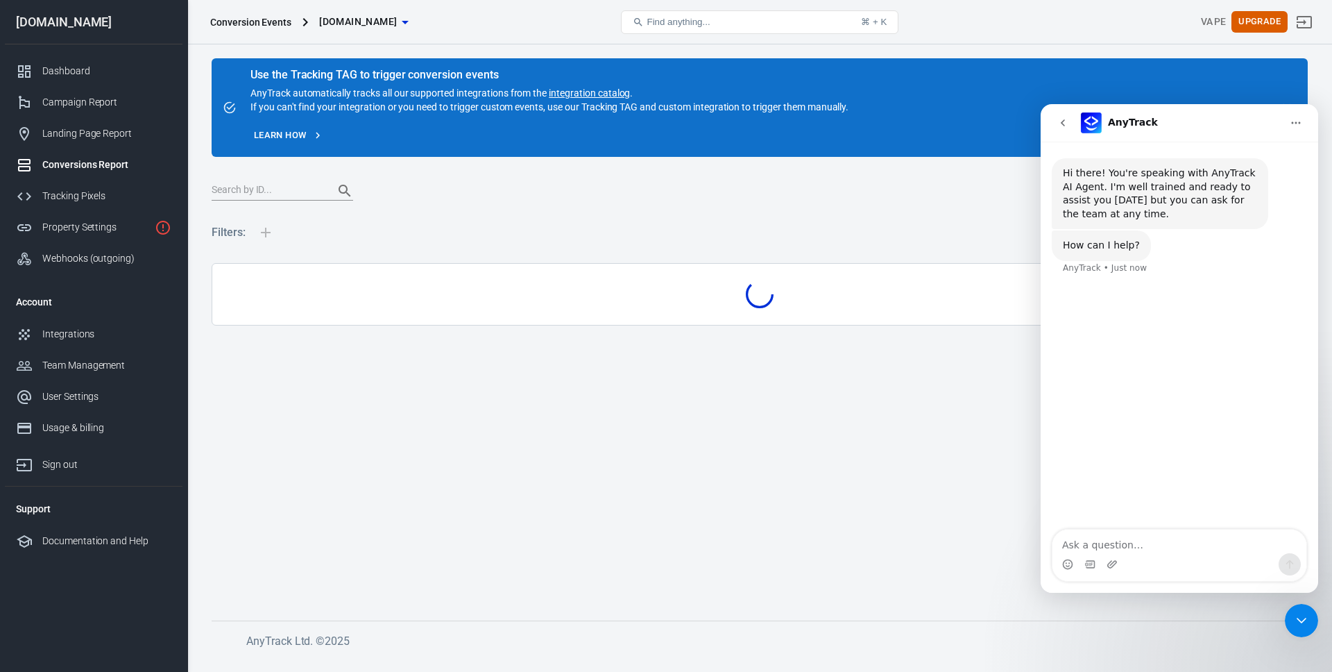
click at [70, 193] on div "Tracking Pixels" at bounding box center [106, 196] width 129 height 15
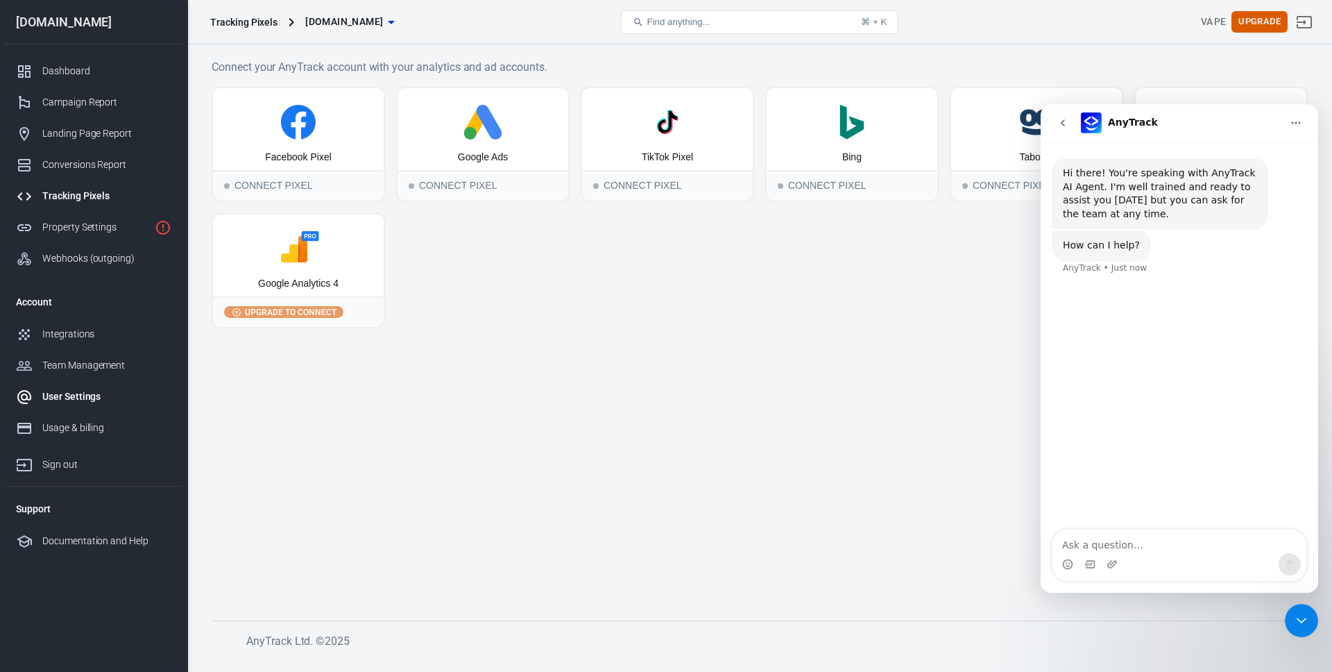
click at [69, 395] on div "User Settings" at bounding box center [106, 396] width 129 height 15
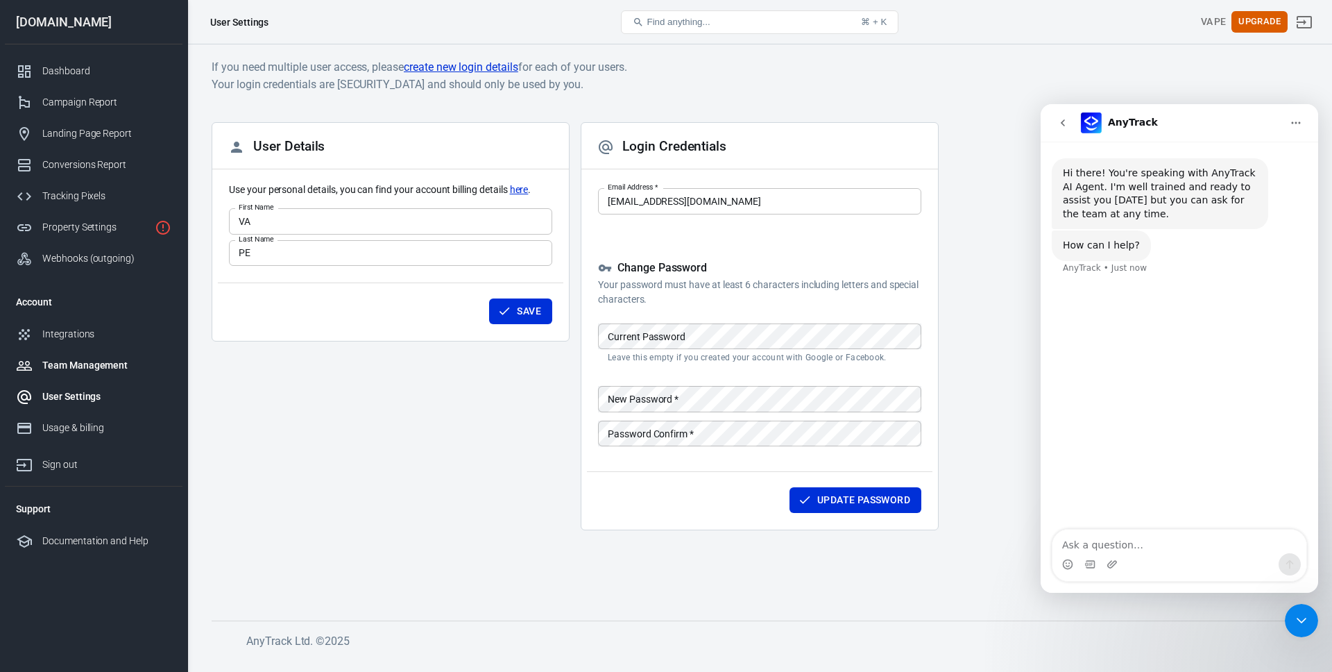
click at [75, 363] on div "Team Management" at bounding box center [106, 365] width 129 height 15
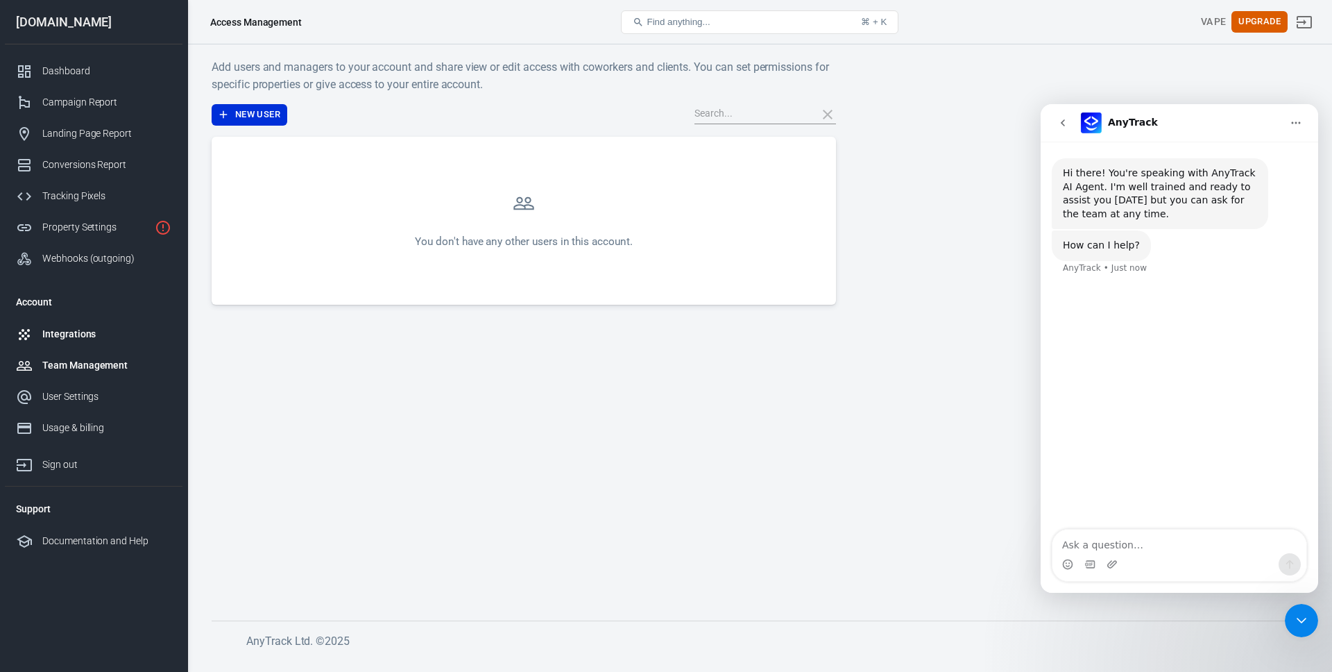
click at [70, 333] on div "Integrations" at bounding box center [106, 334] width 129 height 15
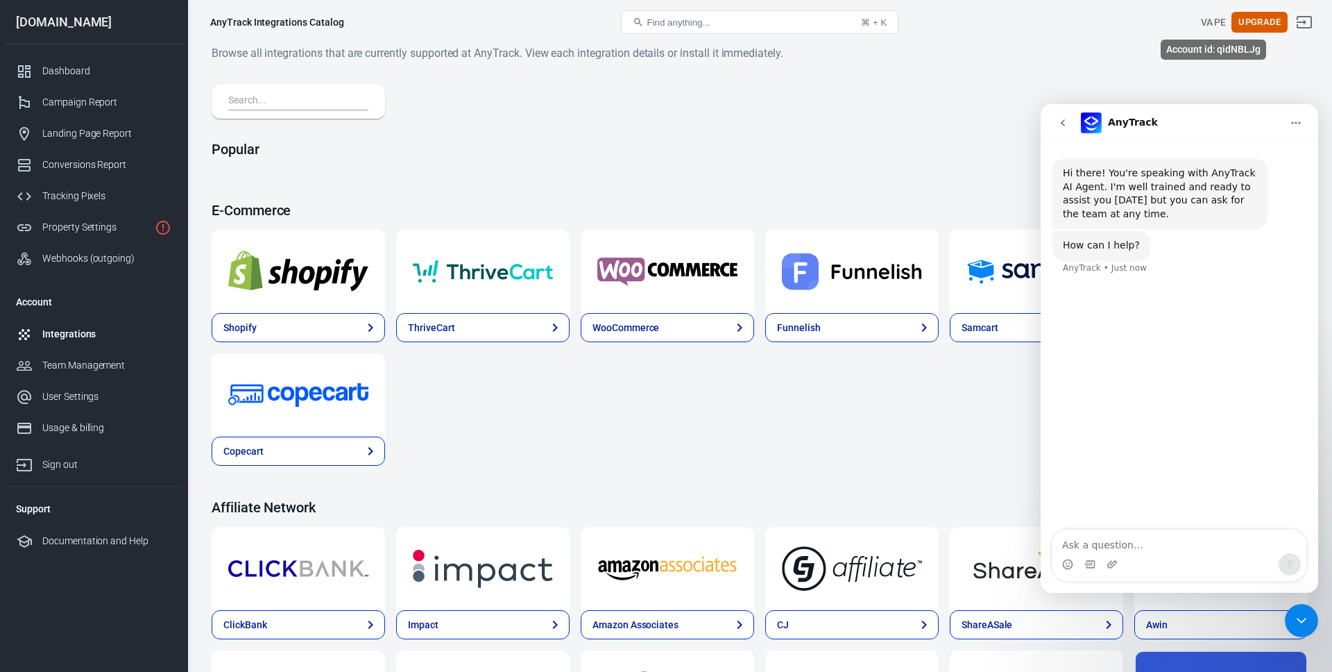
click at [1202, 22] on div "VA PE" at bounding box center [1214, 22] width 26 height 15
click at [1257, 25] on button "Upgrade" at bounding box center [1260, 23] width 56 height 22
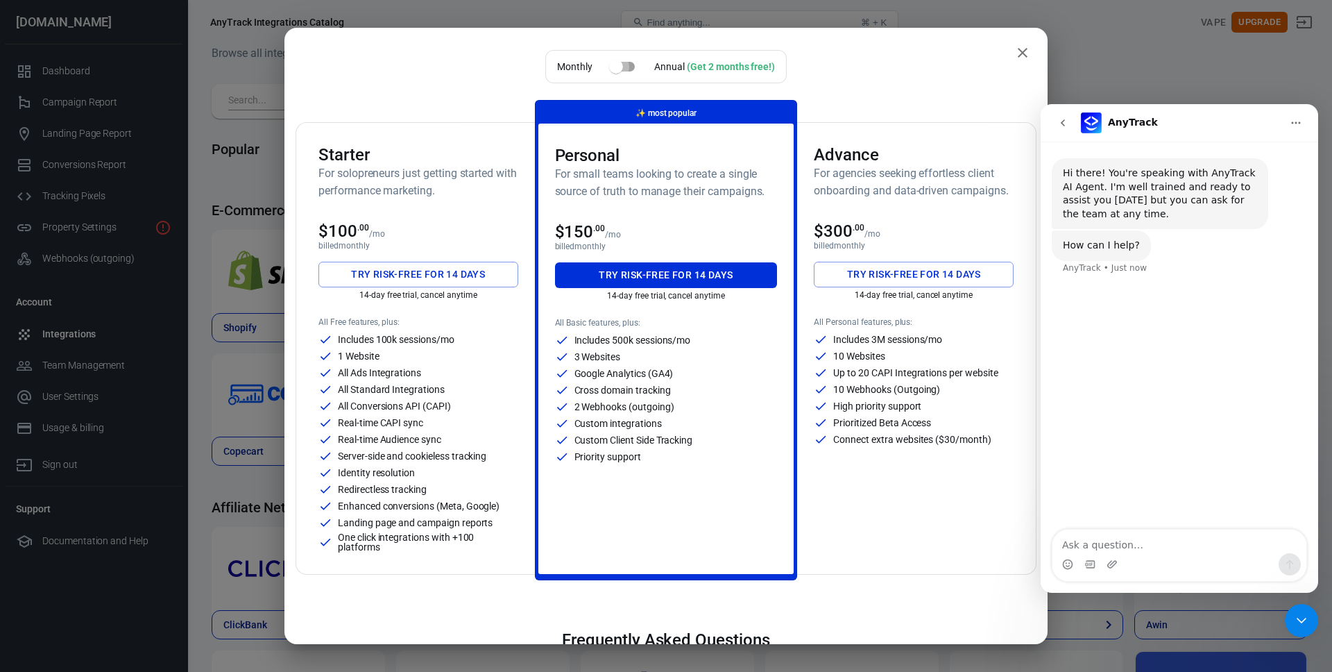
click at [621, 68] on input "checkbox" at bounding box center [616, 66] width 79 height 26
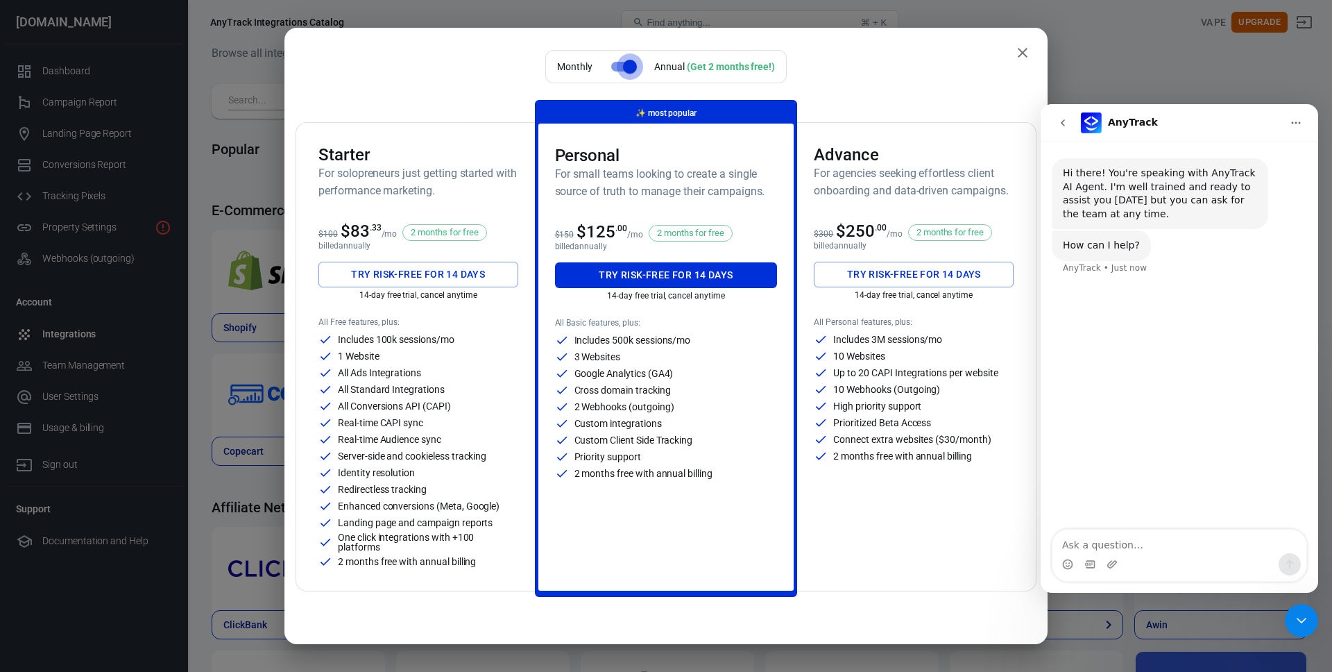
click at [618, 67] on input "checkbox" at bounding box center [629, 66] width 79 height 26
checkbox input "false"
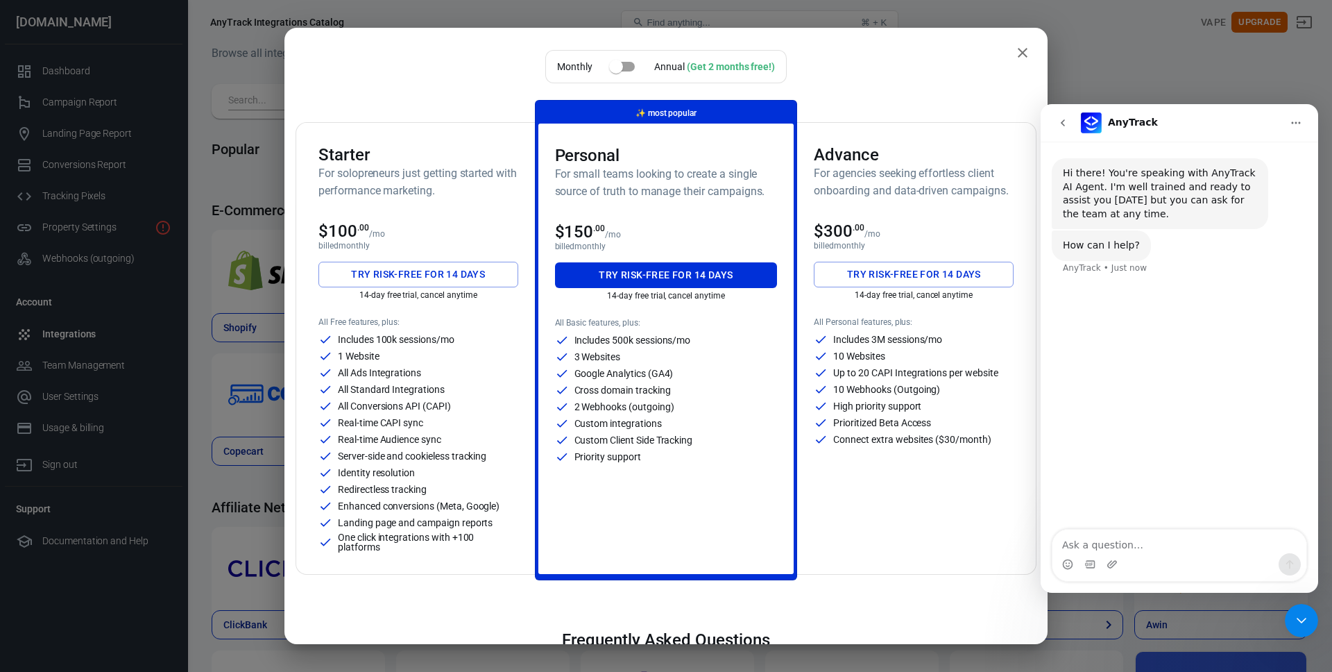
click at [1023, 49] on icon "close" at bounding box center [1022, 52] width 17 height 17
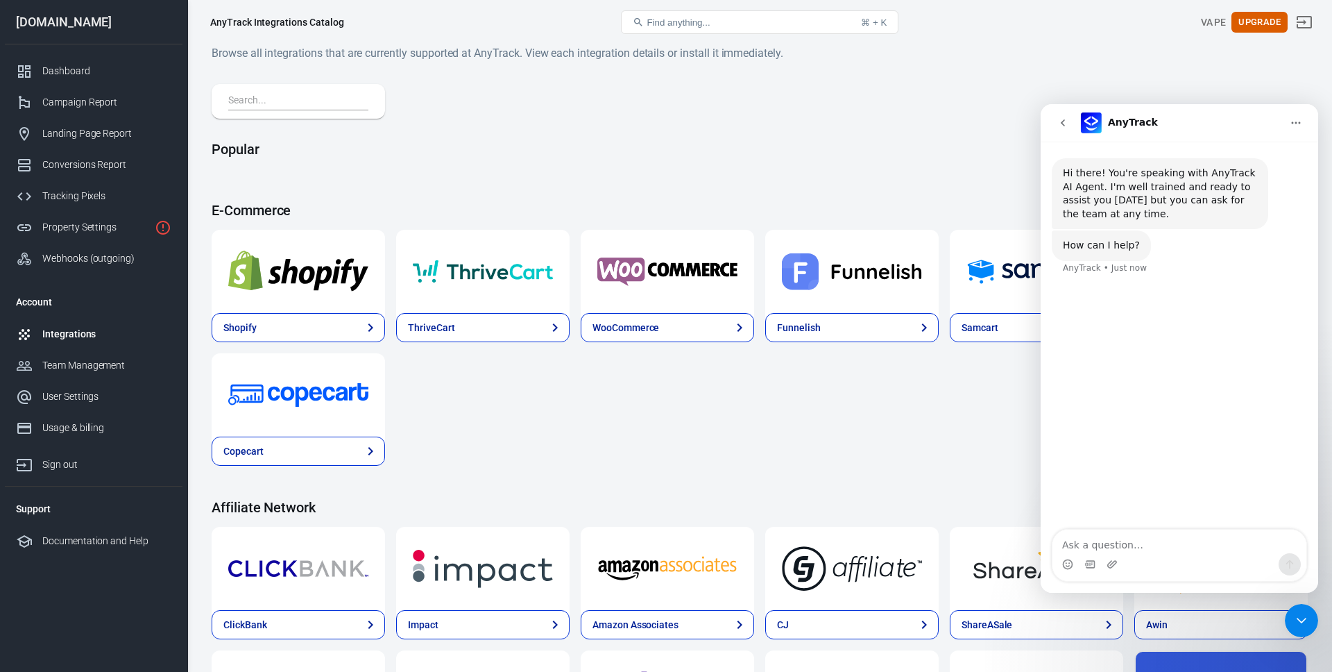
click at [921, 146] on h4 "Popular" at bounding box center [760, 149] width 1096 height 17
click at [99, 101] on div "Campaign Report" at bounding box center [106, 102] width 129 height 15
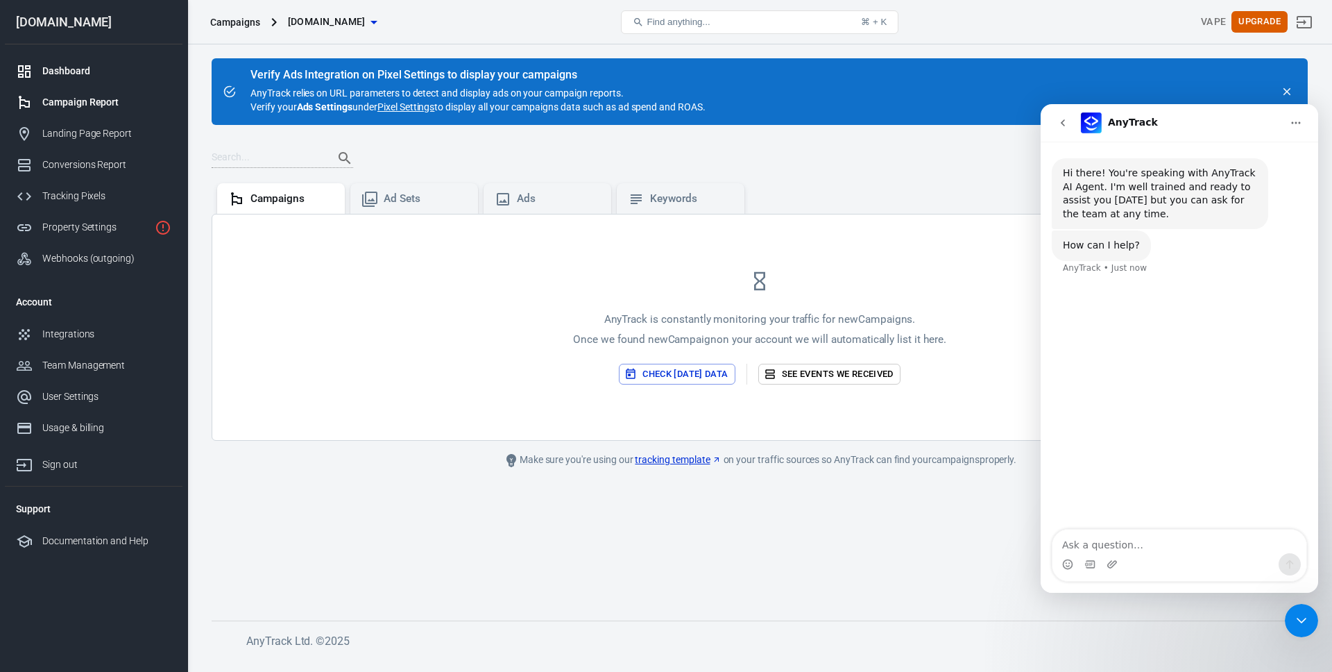
click at [64, 72] on div "Dashboard" at bounding box center [106, 71] width 129 height 15
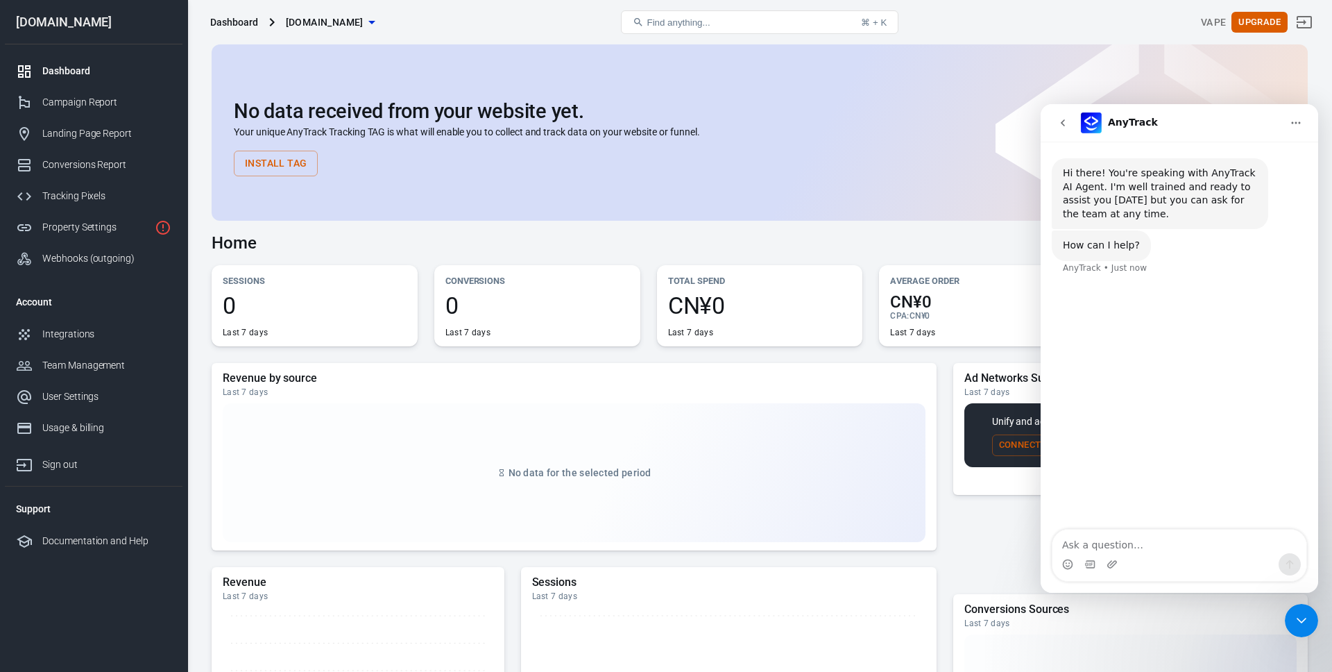
click at [790, 135] on p "Your unique AnyTrack Tracking TAG is what will enable you to collect and track …" at bounding box center [760, 132] width 1052 height 15
click at [1075, 537] on textarea "Ask a question…" at bounding box center [1180, 541] width 254 height 24
click at [1293, 124] on icon "Home" at bounding box center [1296, 122] width 11 height 11
click at [1293, 123] on icon "Home" at bounding box center [1296, 122] width 11 height 11
click at [1070, 539] on textarea "Ask a question…" at bounding box center [1180, 541] width 254 height 24
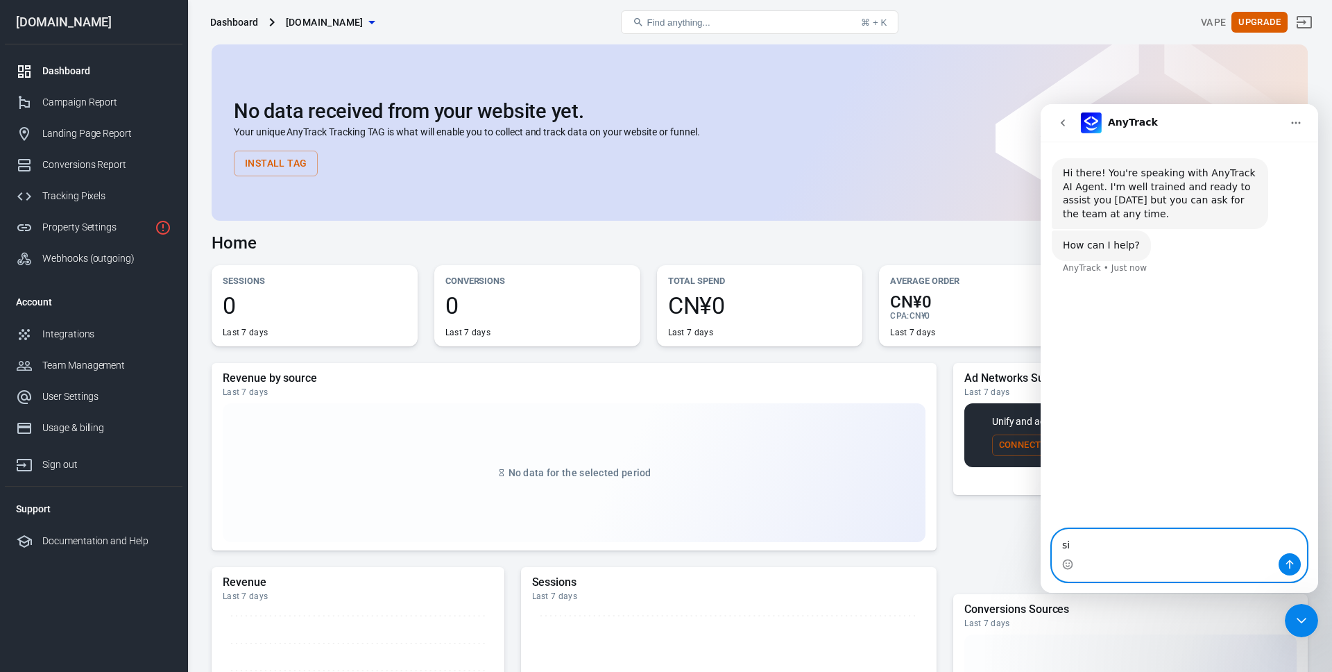
type textarea "s"
type textarea "is there any guide for intergratons with binom ?"
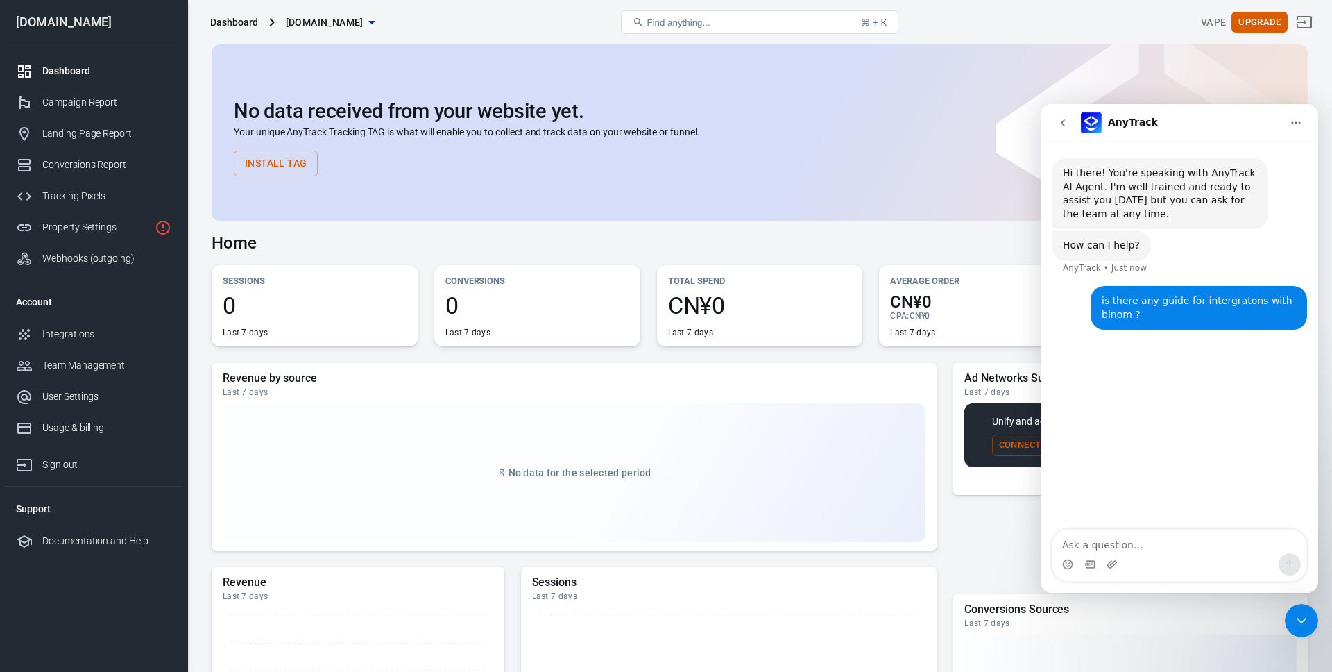
click at [801, 221] on div "Home Last 7 days [DATE] － [DATE]" at bounding box center [760, 238] width 1096 height 34
click at [1310, 124] on nav "AnyTrack" at bounding box center [1180, 122] width 278 height 37
click at [1301, 125] on icon "Home" at bounding box center [1296, 122] width 11 height 11
click at [935, 244] on div "Home Last 7 days [DATE] － [DATE]" at bounding box center [760, 238] width 1096 height 34
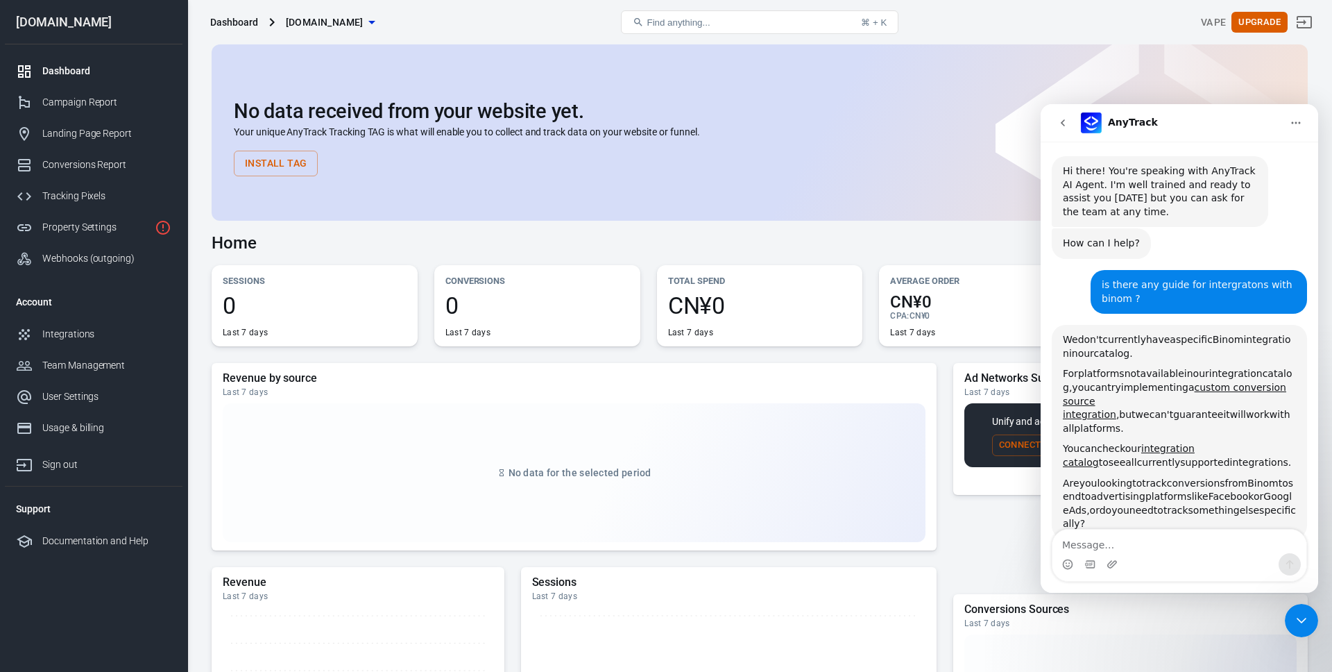
scroll to position [134, 0]
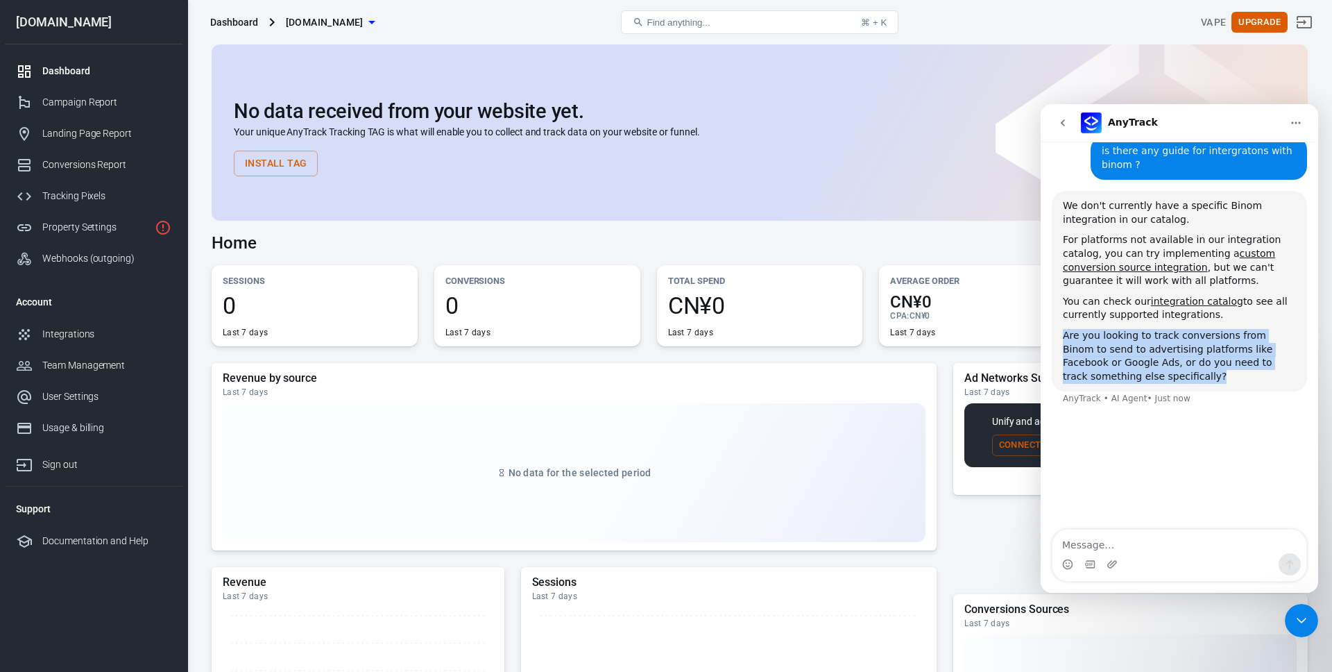
drag, startPoint x: 1130, startPoint y: 375, endPoint x: 1062, endPoint y: 342, distance: 75.4
click at [1062, 342] on div "We don't currently have a specific Binom integration in our catalog. For platfo…" at bounding box center [1179, 291] width 255 height 201
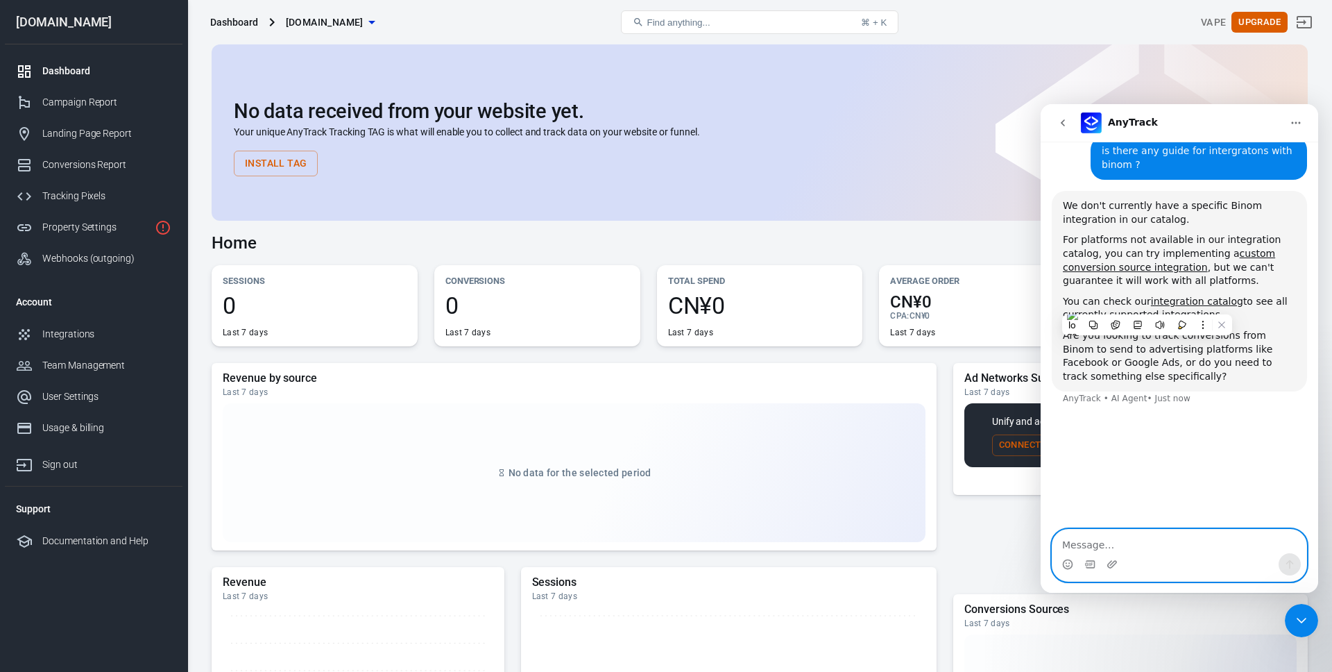
click at [1068, 540] on textarea "Message…" at bounding box center [1180, 541] width 254 height 24
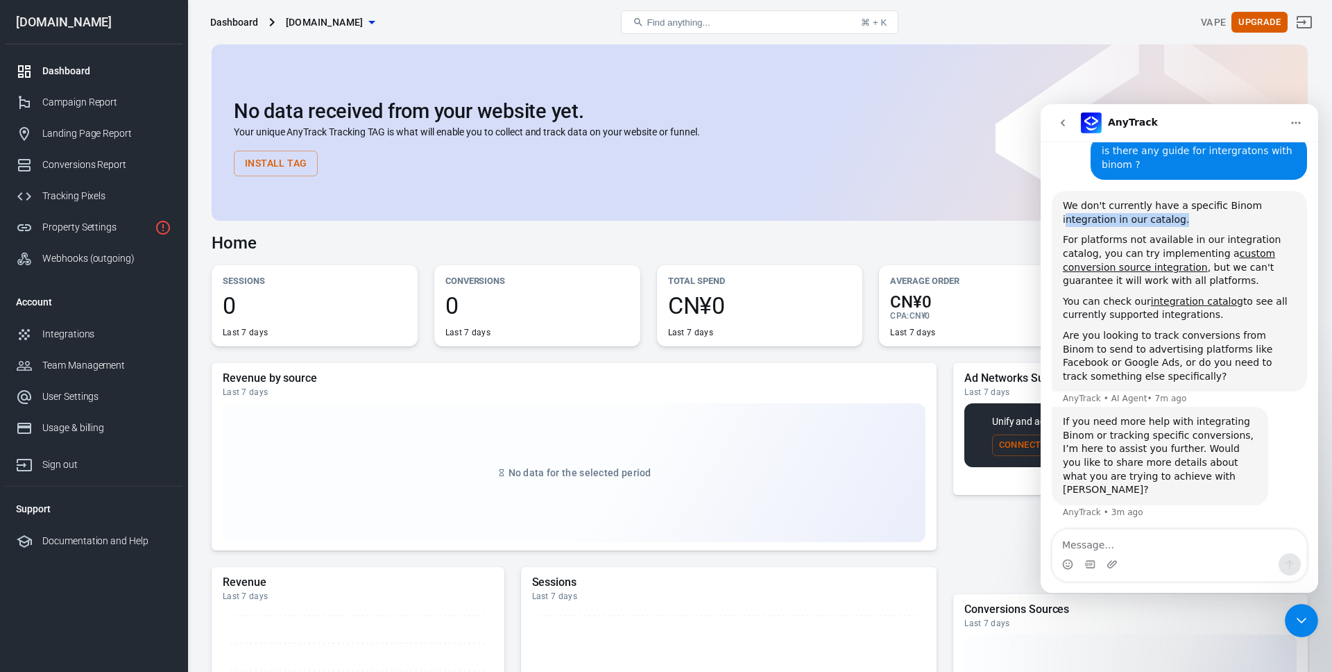
drag, startPoint x: 1065, startPoint y: 219, endPoint x: 1221, endPoint y: 219, distance: 156.1
click at [1221, 219] on div "We don't currently have a specific Binom integration in our catalog." at bounding box center [1179, 212] width 233 height 27
click at [1200, 218] on div "We don't currently have a specific Binom integration in our catalog." at bounding box center [1179, 212] width 233 height 27
click at [71, 199] on div "Tracking Pixels" at bounding box center [106, 196] width 129 height 15
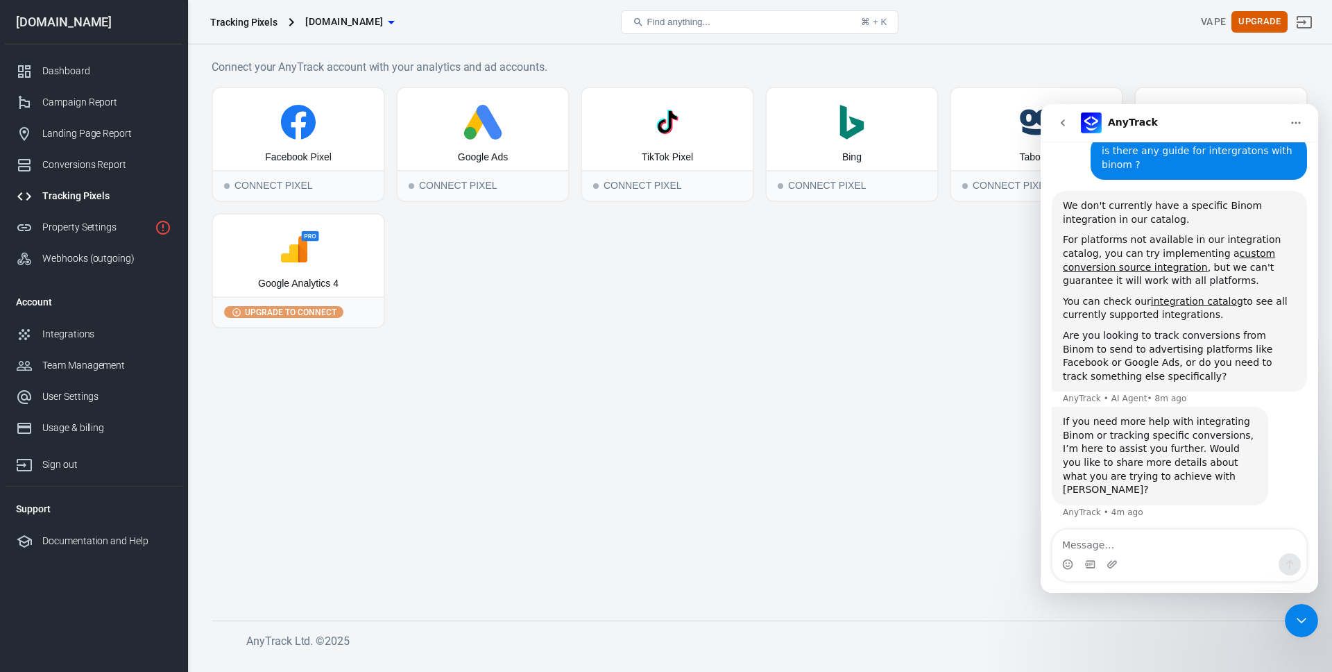
click at [275, 478] on main "Connect your AnyTrack account with your analytics and ad accounts. Facebook Pix…" at bounding box center [760, 328] width 1096 height 540
